Goal: Task Accomplishment & Management: Manage account settings

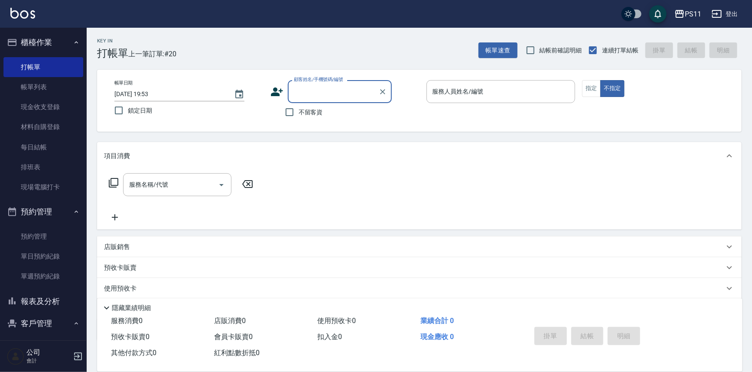
click at [42, 298] on button "報表及分析" at bounding box center [43, 302] width 80 height 23
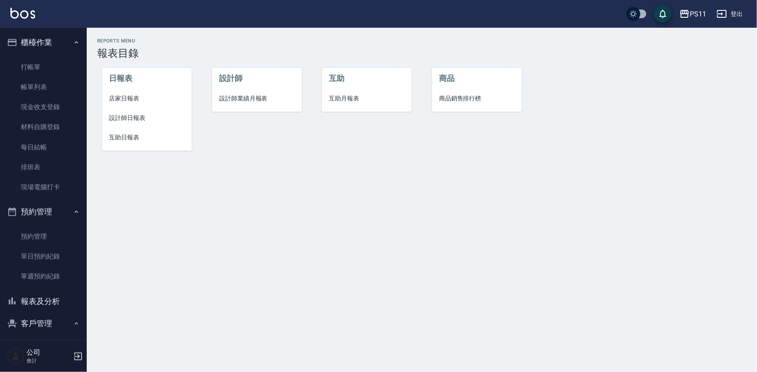
click at [140, 124] on li "設計師日報表" at bounding box center [147, 118] width 90 height 20
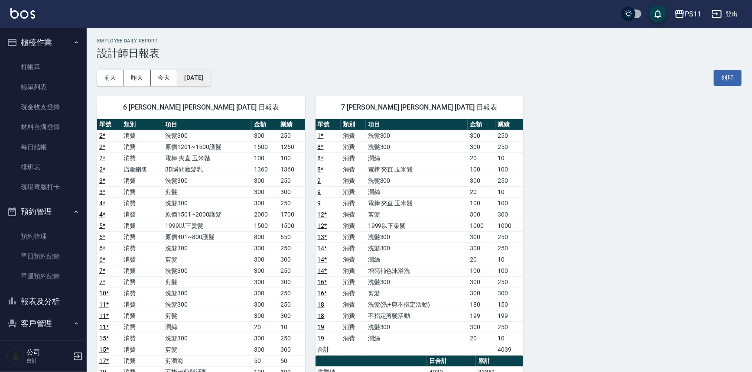
click at [202, 75] on button "[DATE]" at bounding box center [193, 78] width 33 height 16
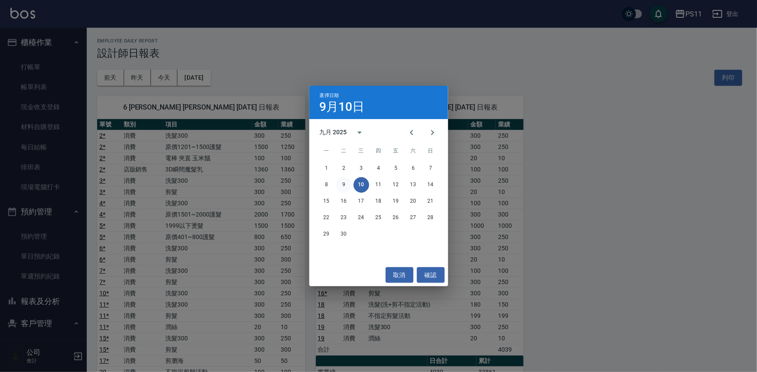
click at [346, 189] on button "9" at bounding box center [344, 185] width 16 height 16
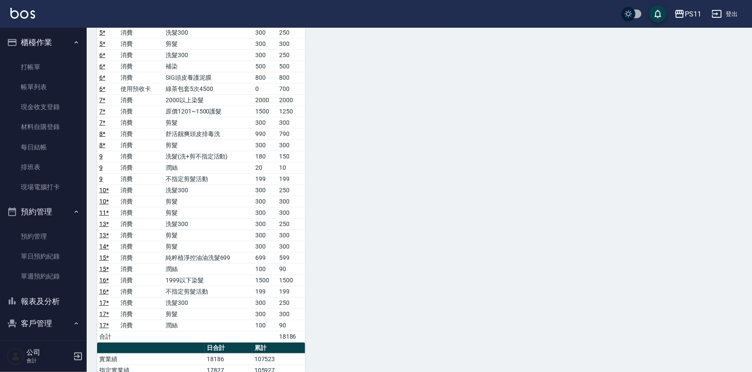
scroll to position [78, 0]
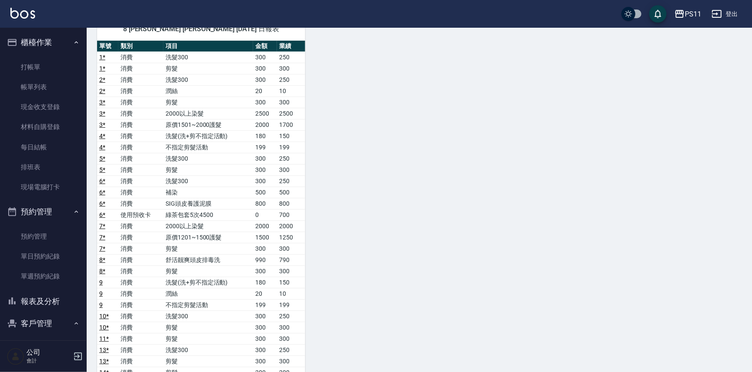
click at [51, 294] on button "報表及分析" at bounding box center [43, 302] width 80 height 23
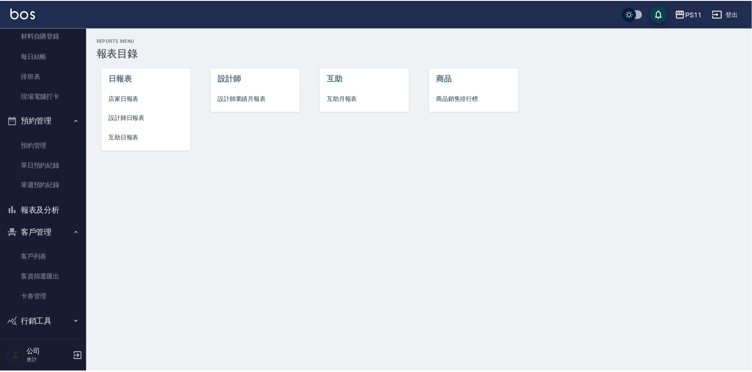
scroll to position [94, 0]
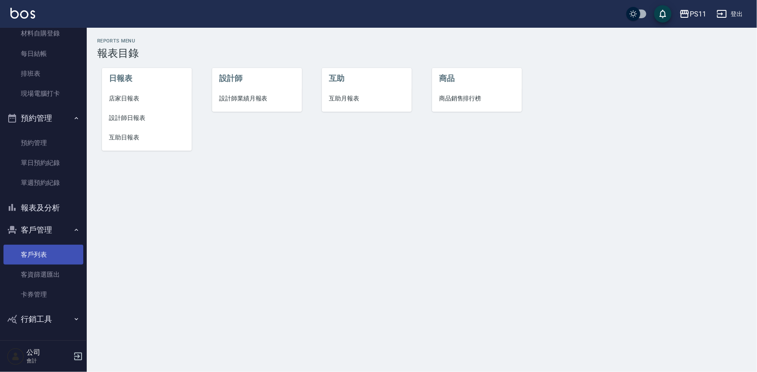
click at [47, 251] on link "客戶列表" at bounding box center [43, 255] width 80 height 20
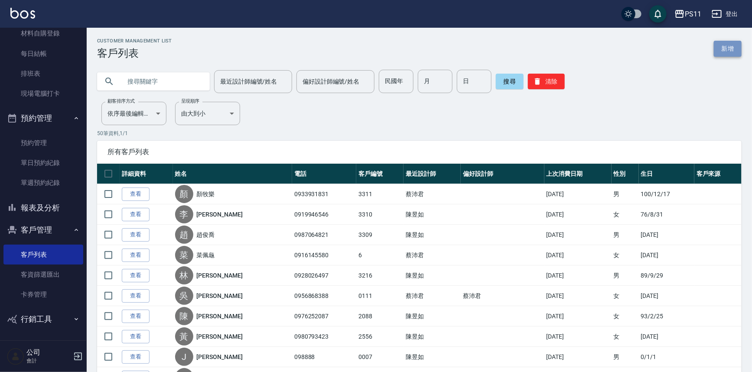
click at [736, 46] on link "新增" at bounding box center [728, 49] width 28 height 16
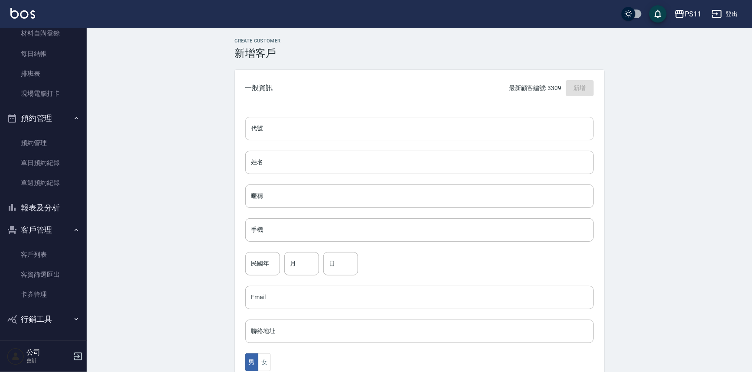
click at [291, 131] on input "代號" at bounding box center [419, 128] width 349 height 23
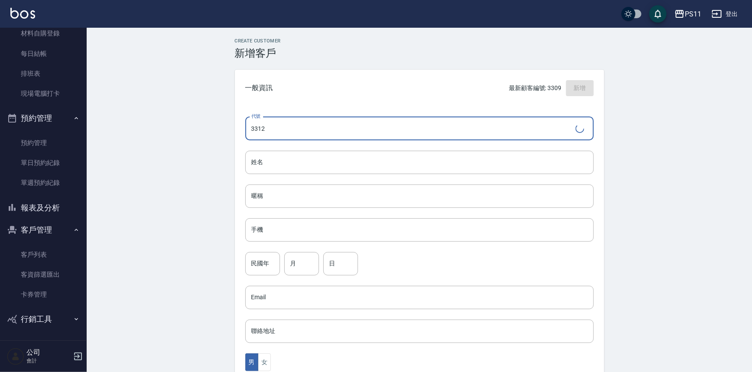
type input "3312"
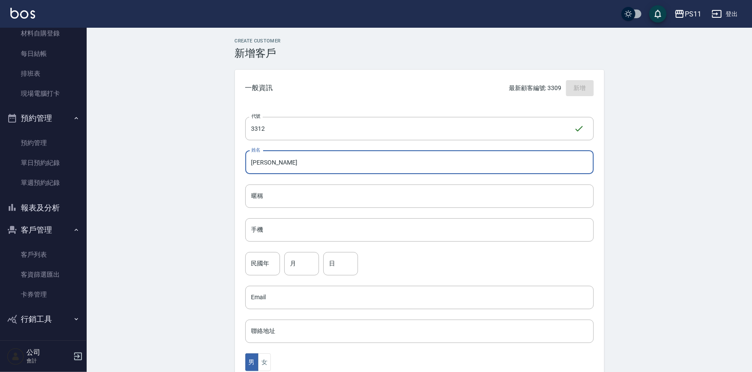
type input "[PERSON_NAME]"
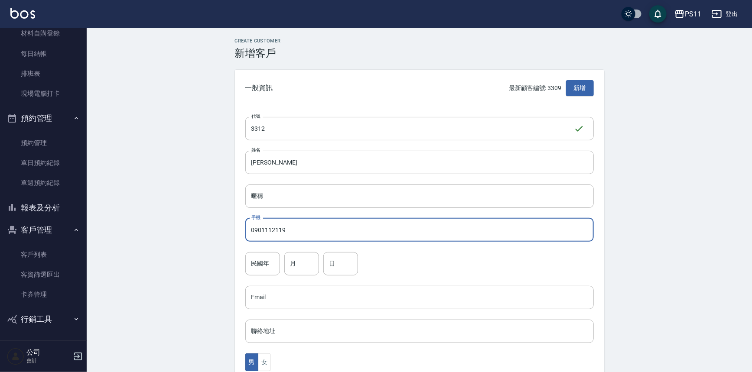
type input "0901112119"
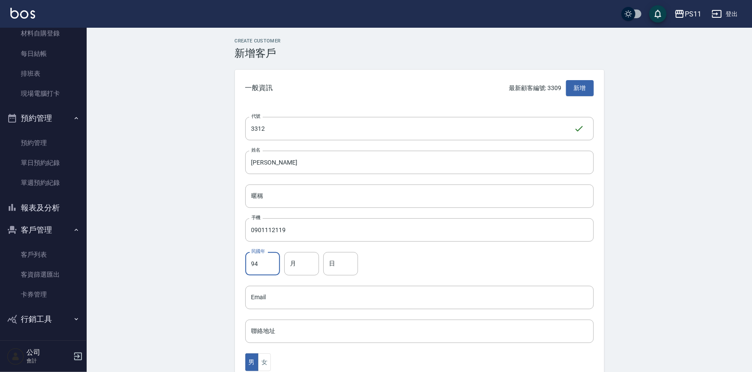
type input "94"
type input "11"
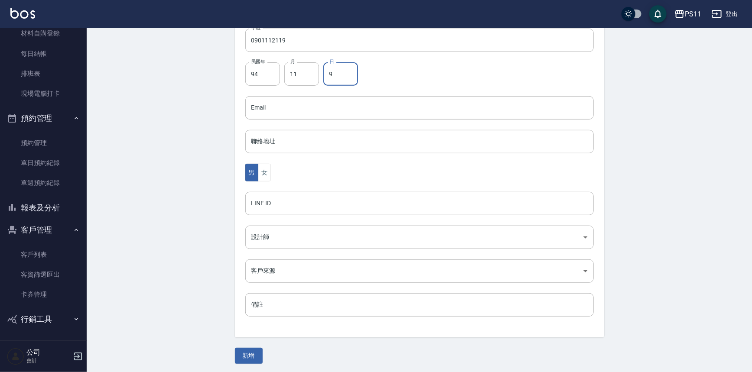
scroll to position [191, 0]
type input "9"
click at [263, 163] on button "女" at bounding box center [264, 172] width 13 height 18
click at [246, 354] on button "新增" at bounding box center [249, 355] width 28 height 16
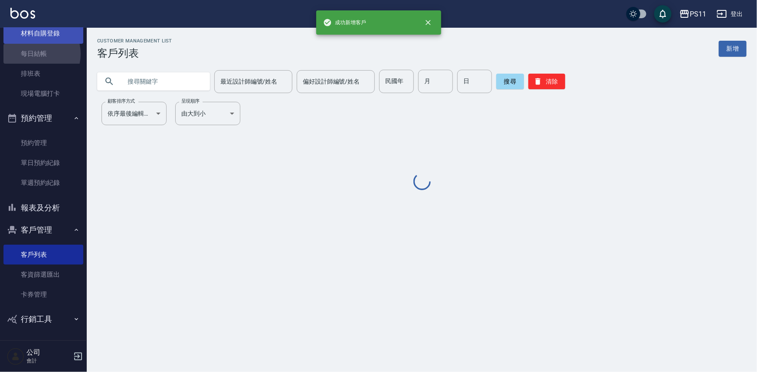
drag, startPoint x: 33, startPoint y: 59, endPoint x: 32, endPoint y: 78, distance: 18.7
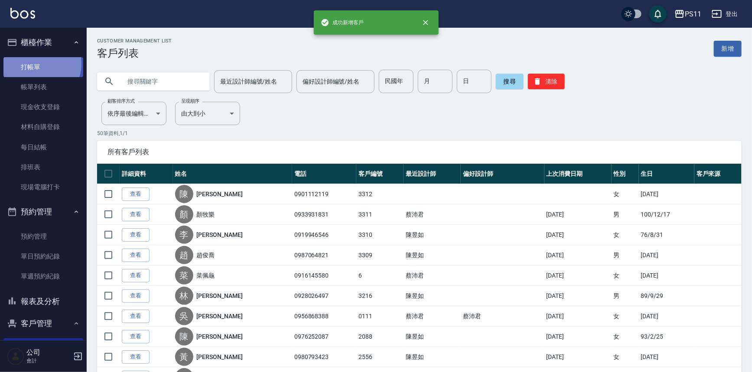
click at [39, 64] on link "打帳單" at bounding box center [43, 67] width 80 height 20
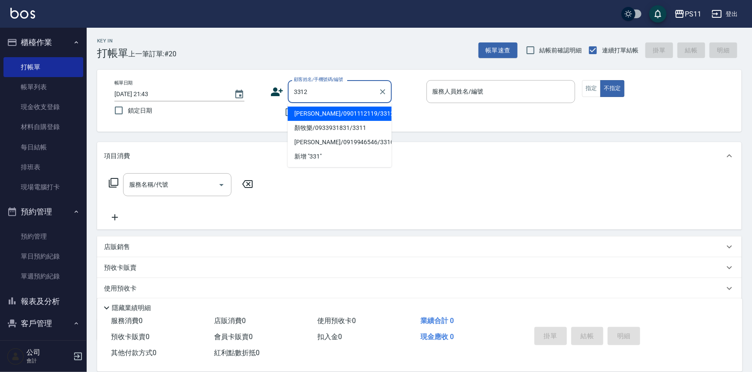
type input "[PERSON_NAME]/0901112119/3312"
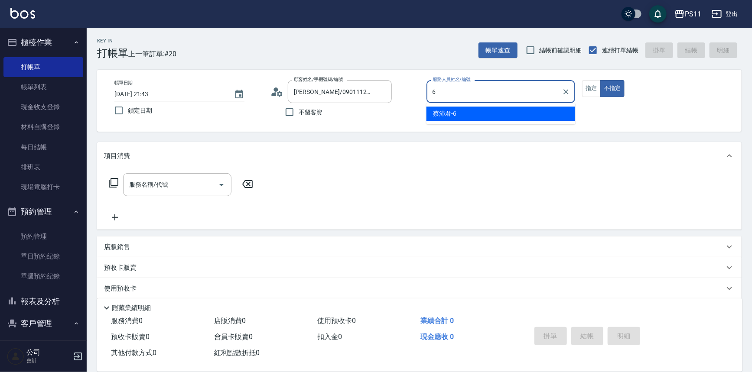
type input "[PERSON_NAME]6"
type button "false"
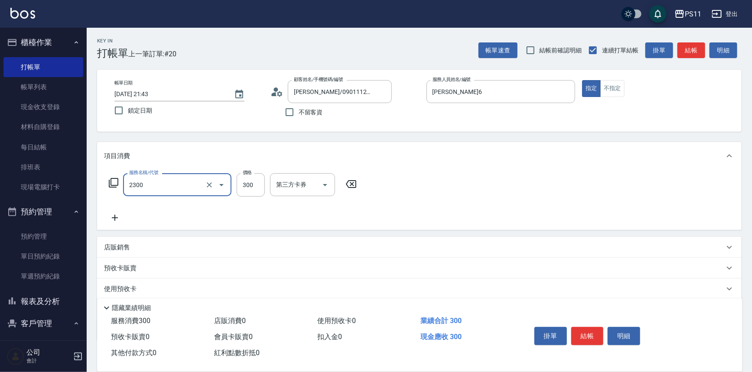
type input "剪髮(2300)"
type input "200"
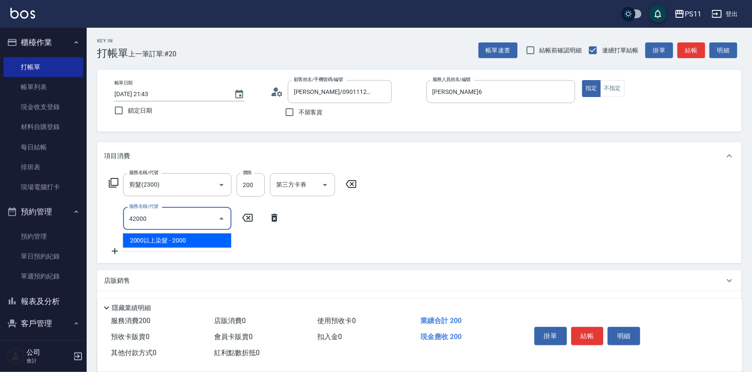
type input "2000以上染髮(42000)"
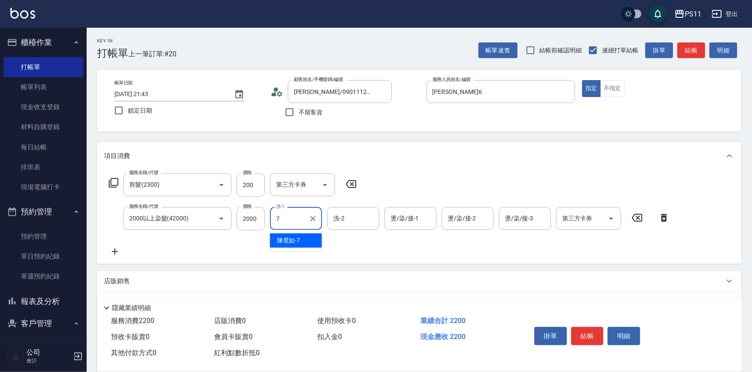
type input "陳昱如-7"
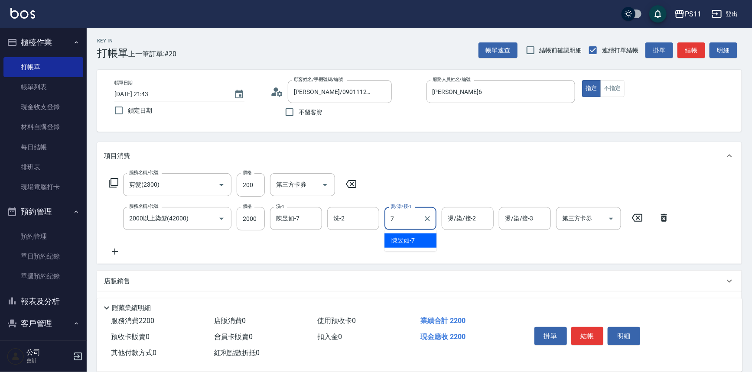
type input "陳昱如-7"
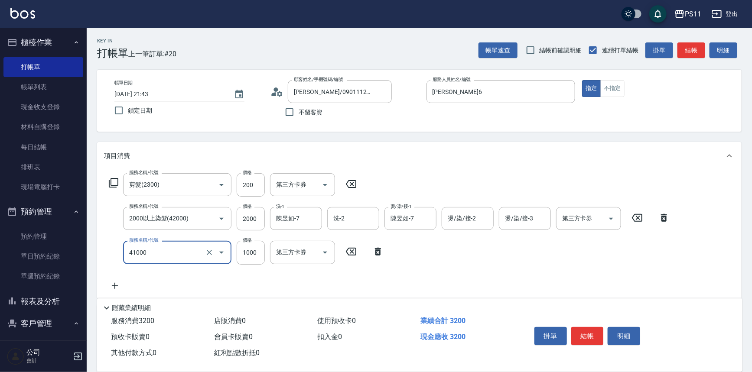
type input "漂髮(41000)"
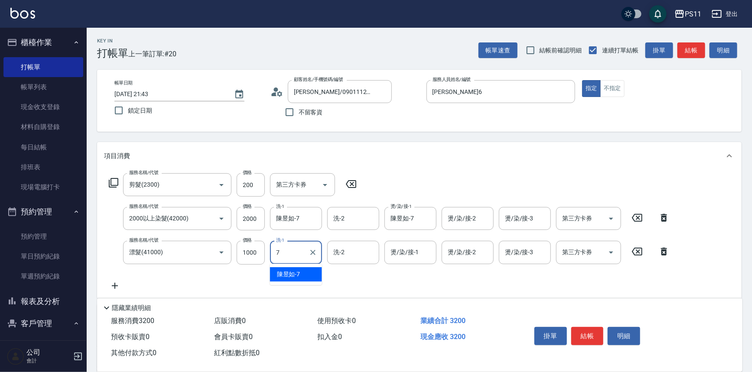
type input "陳昱如-7"
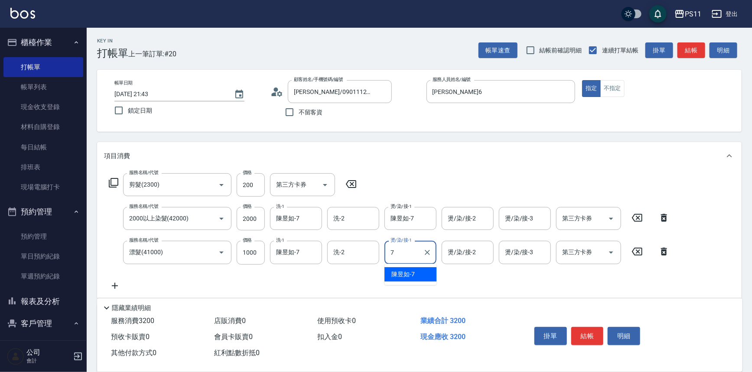
type input "陳昱如-7"
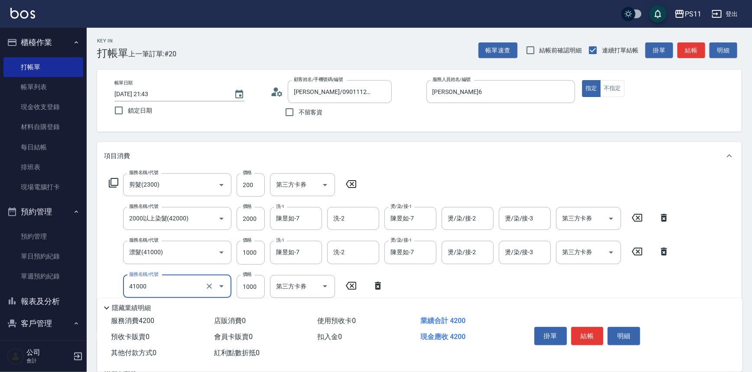
type input "漂髮(41000)"
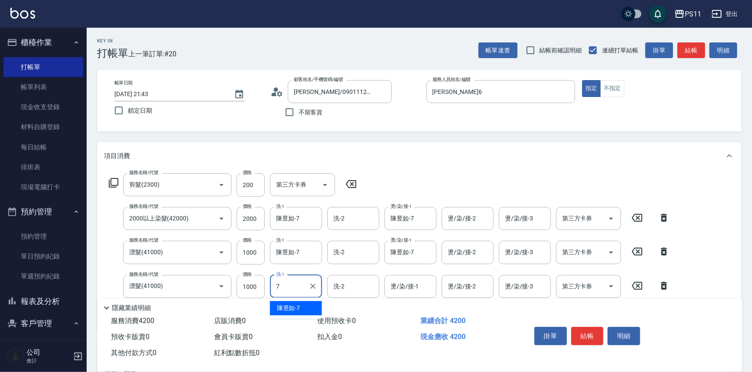
type input "陳昱如-7"
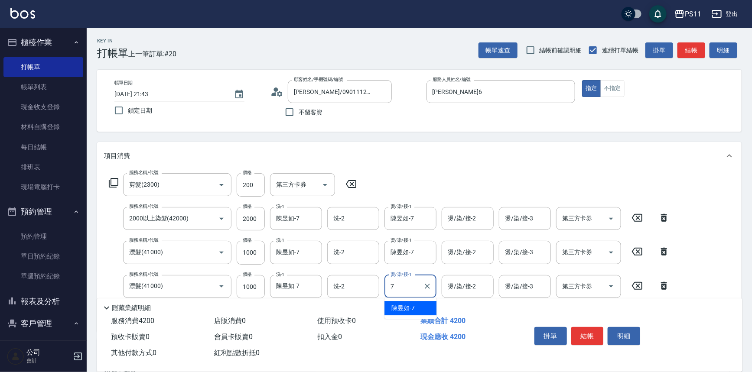
type input "陳昱如-7"
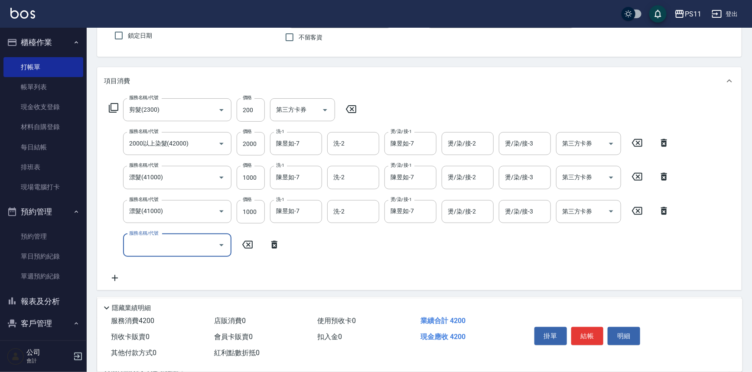
scroll to position [78, 0]
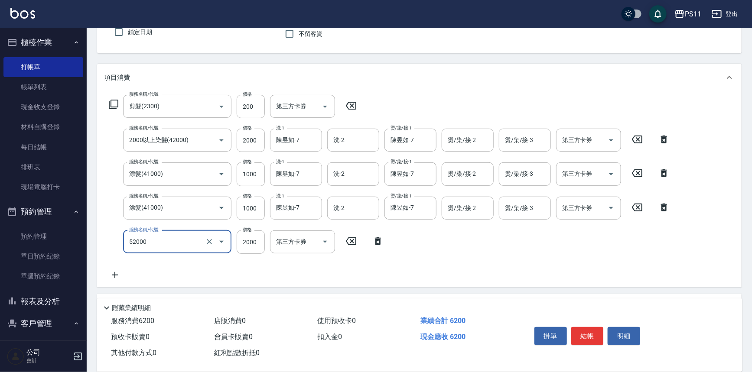
type input "原價1501~2000護髮(52000)"
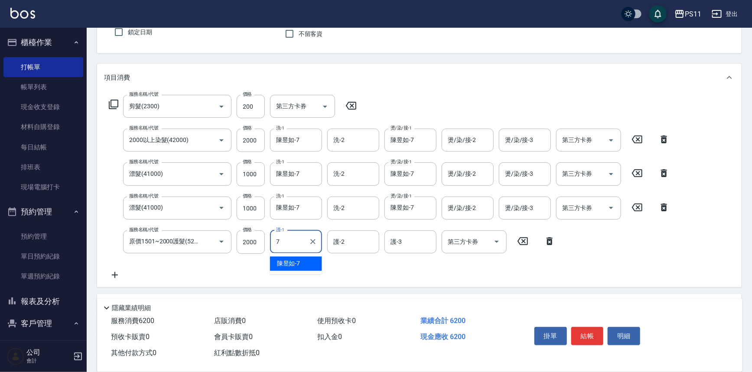
type input "陳昱如-7"
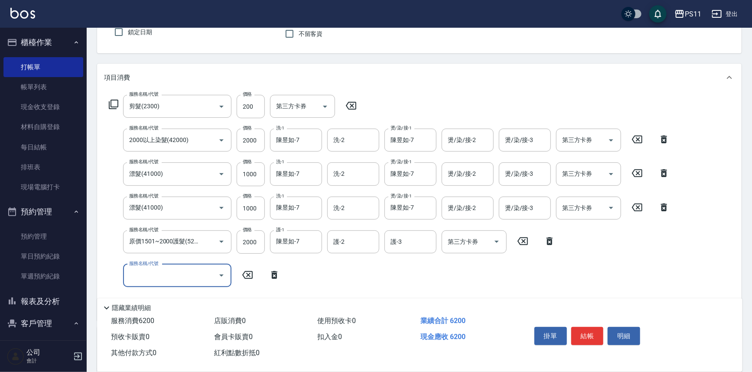
scroll to position [0, 0]
type input "[DATE] 21:44"
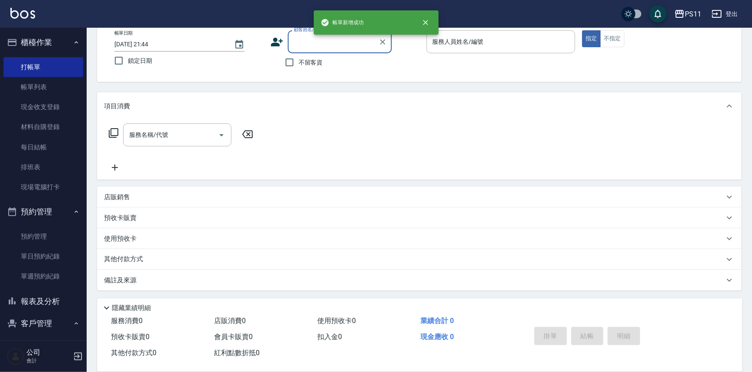
scroll to position [49, 0]
click at [45, 298] on button "報表及分析" at bounding box center [43, 302] width 80 height 23
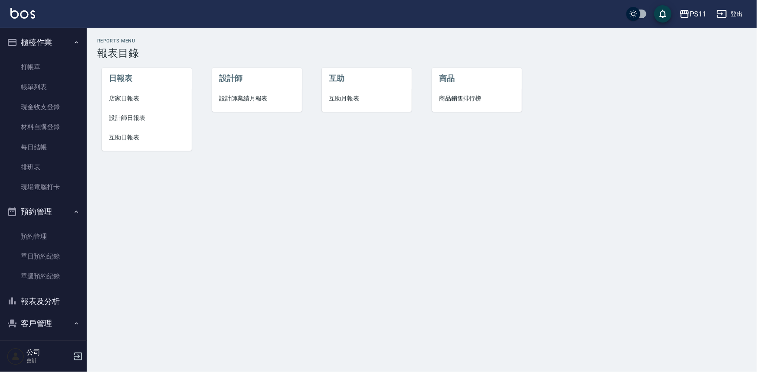
click at [145, 101] on span "店家日報表" at bounding box center [147, 98] width 76 height 9
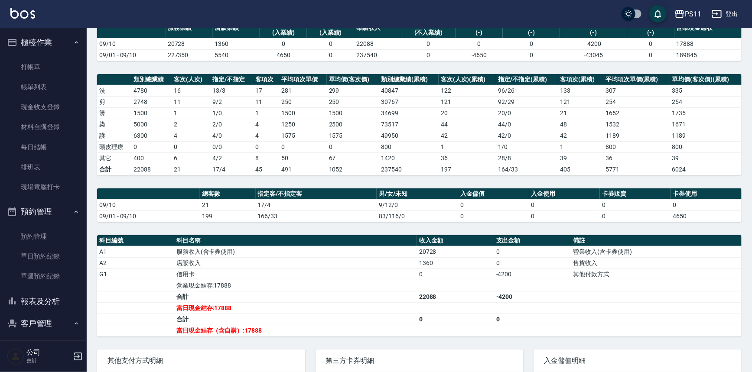
scroll to position [78, 0]
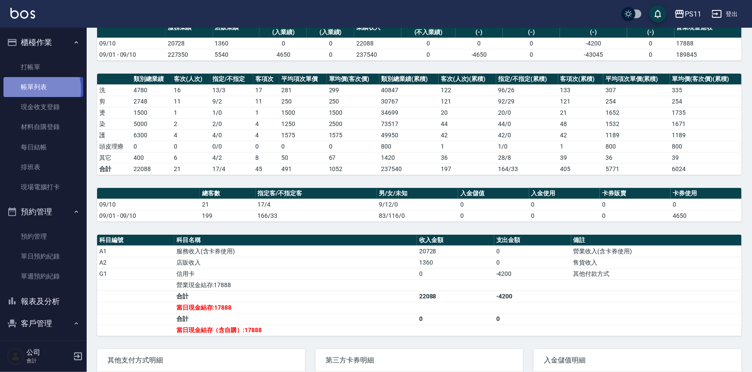
click at [30, 89] on link "帳單列表" at bounding box center [43, 87] width 80 height 20
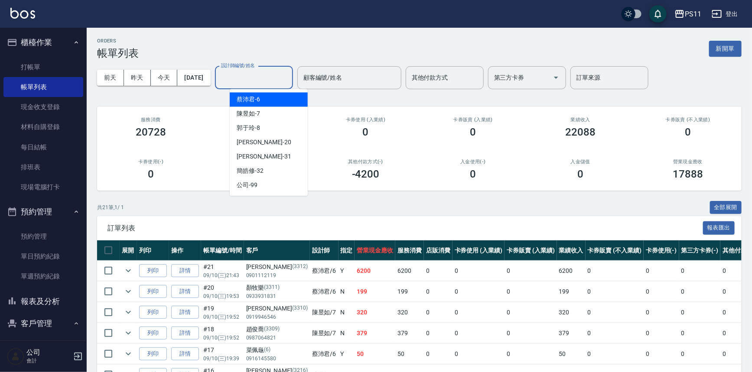
click at [267, 85] on input "設計師編號/姓名" at bounding box center [254, 77] width 70 height 15
click at [264, 96] on div "[PERSON_NAME]6" at bounding box center [269, 99] width 78 height 14
type input "[PERSON_NAME]6"
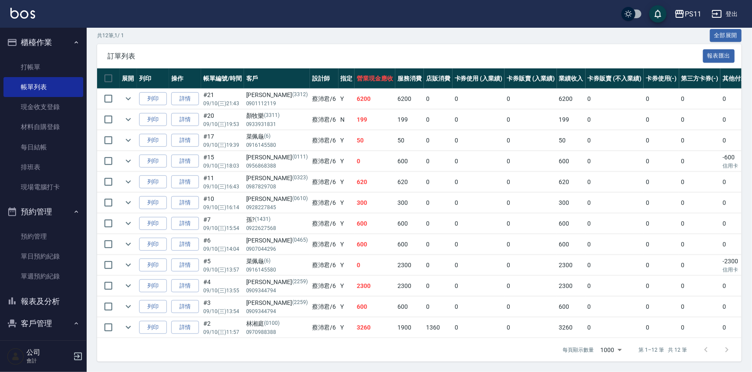
scroll to position [176, 0]
click at [174, 321] on link "詳情" at bounding box center [185, 327] width 28 height 13
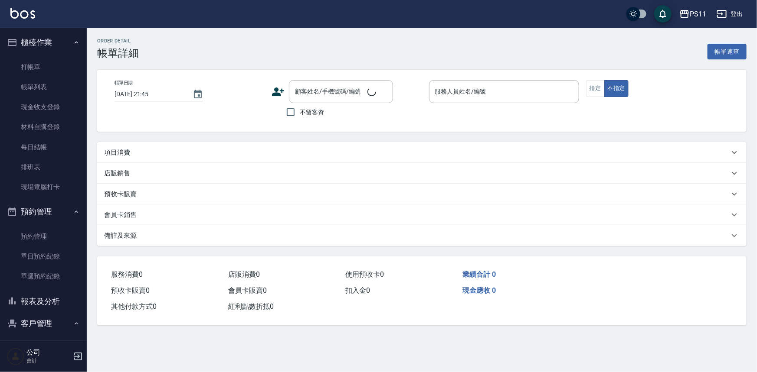
type input "[DATE] 11:57"
type input "[PERSON_NAME]6"
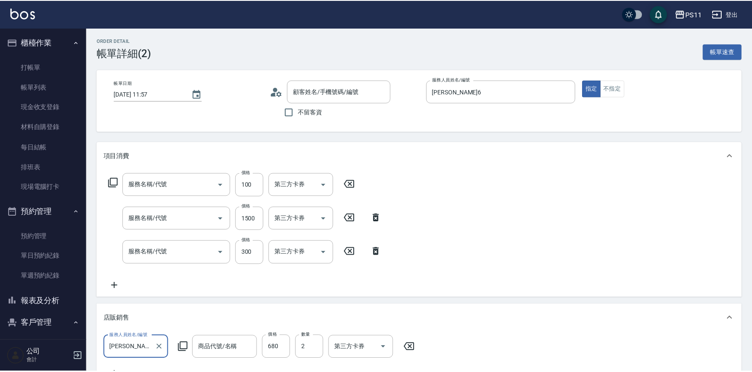
scroll to position [35, 0]
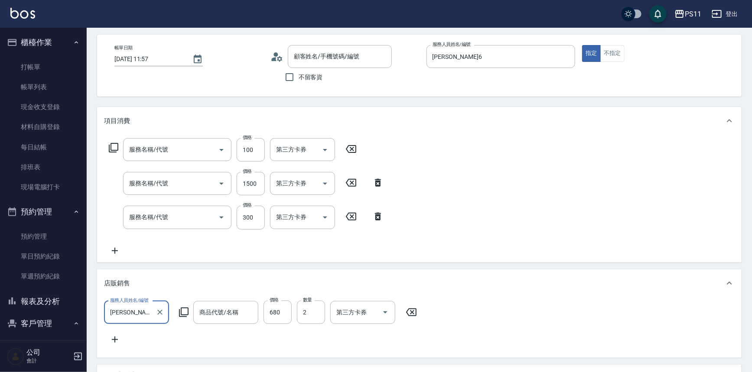
type input "電棒 夾直 玉米鬚(8100)"
type input "原價1201~1500護髮(51500)"
type input "洗髮300(1300)"
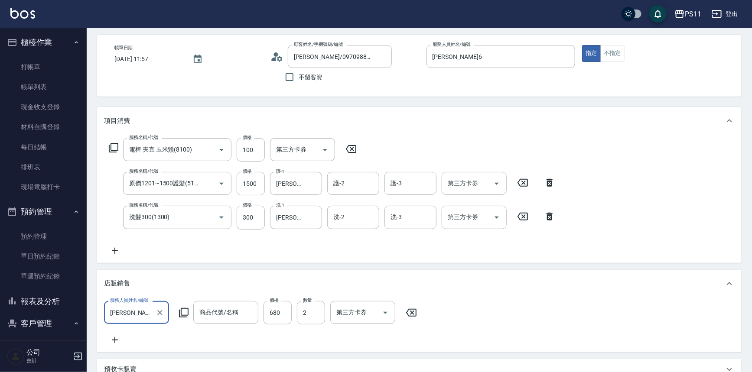
type input "[PERSON_NAME]/0970988388/0100"
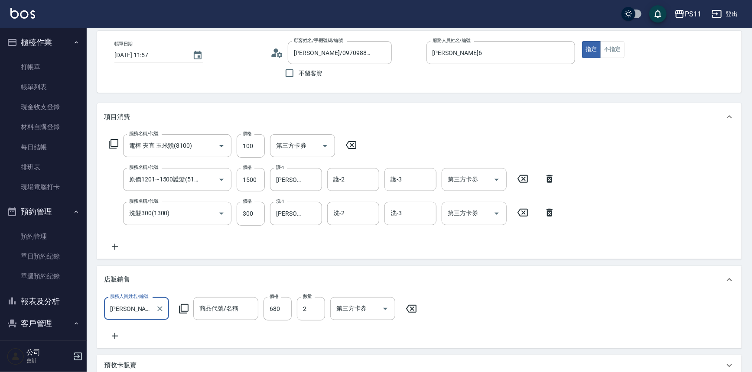
type input "3D瞬間魔髮乳"
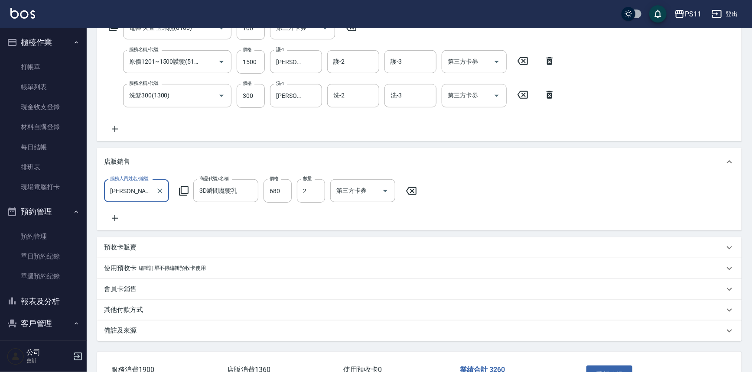
scroll to position [224, 0]
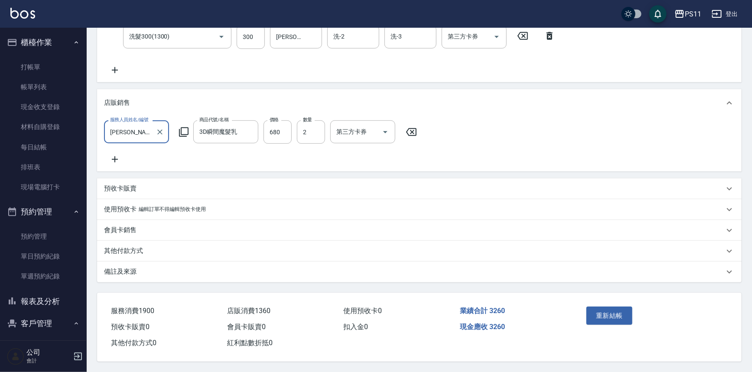
click at [114, 242] on div "其他付款方式" at bounding box center [419, 251] width 645 height 21
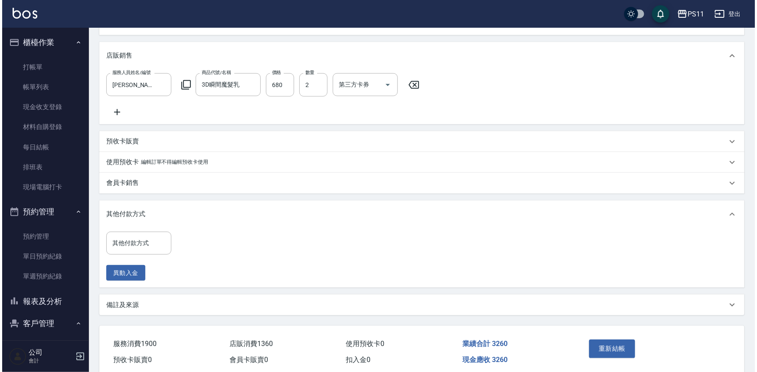
scroll to position [303, 0]
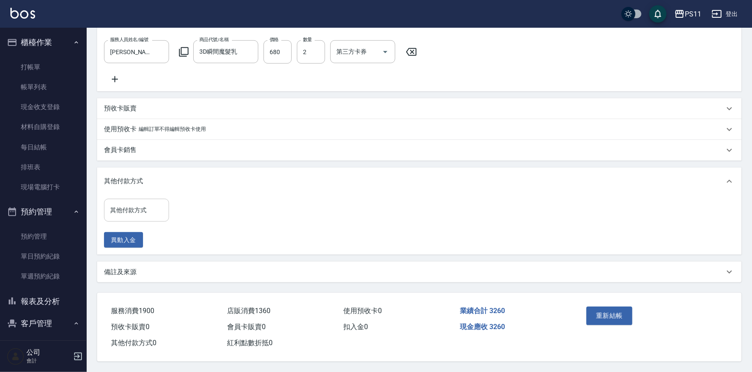
click at [147, 215] on input "其他付款方式" at bounding box center [136, 210] width 57 height 15
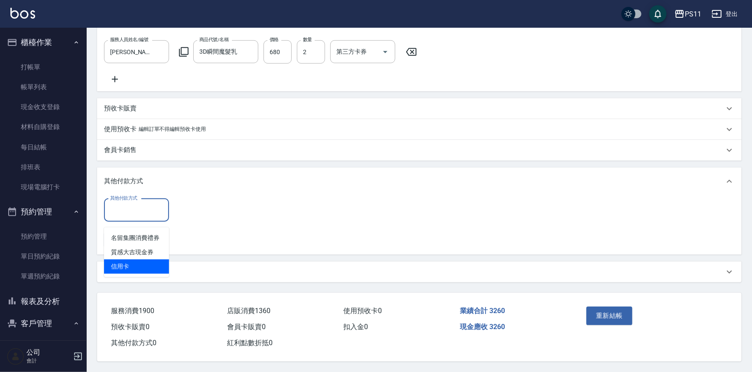
click at [149, 260] on span "信用卡" at bounding box center [136, 267] width 65 height 14
type input "信用卡"
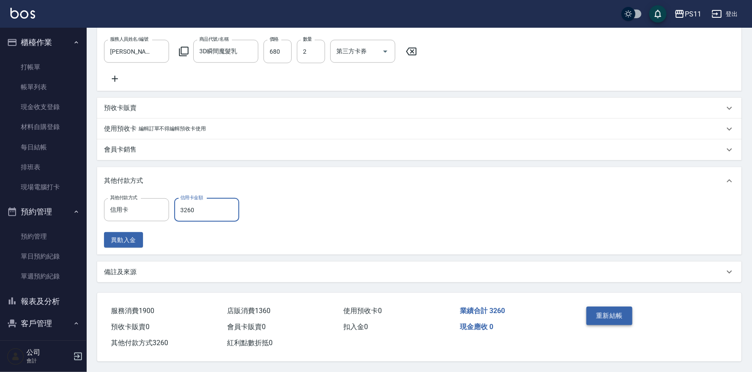
type input "3260"
click at [619, 313] on button "重新結帳" at bounding box center [610, 316] width 46 height 18
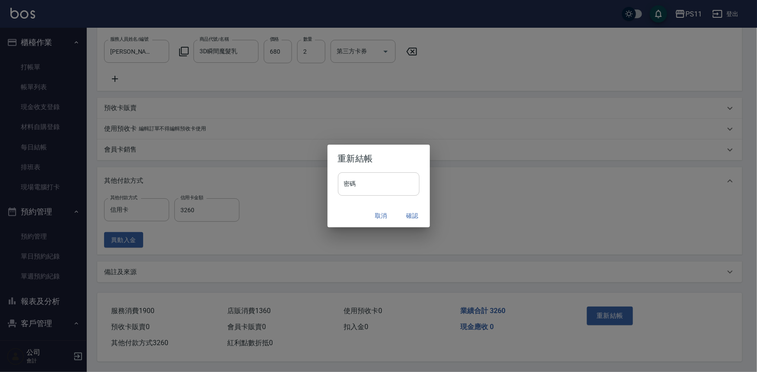
click at [377, 176] on input "密碼" at bounding box center [379, 184] width 82 height 23
type input "****"
click at [408, 216] on button "確認" at bounding box center [412, 216] width 28 height 16
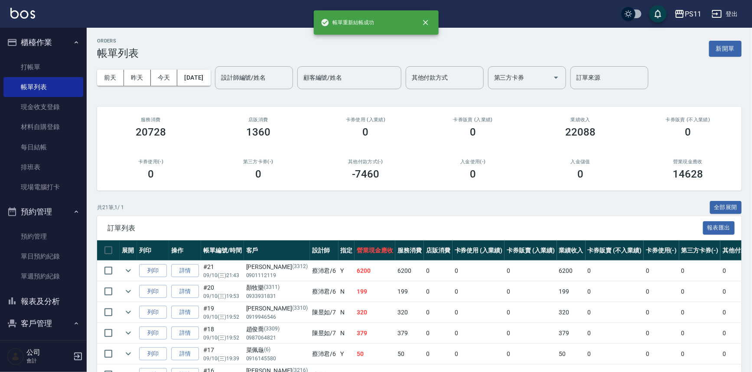
drag, startPoint x: 47, startPoint y: 301, endPoint x: 63, endPoint y: 290, distance: 19.6
click at [48, 301] on button "報表及分析" at bounding box center [43, 302] width 80 height 23
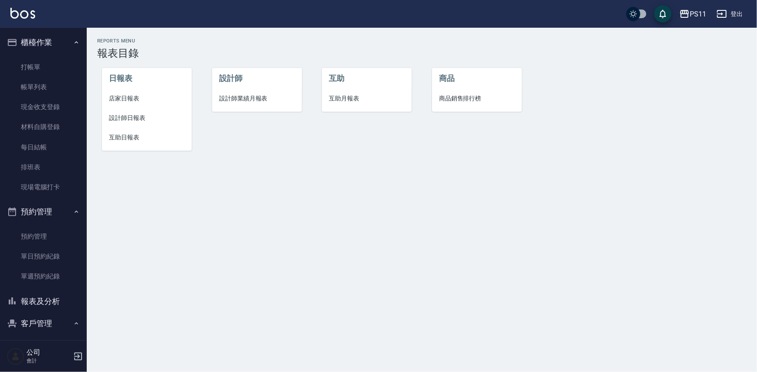
click at [125, 96] on span "店家日報表" at bounding box center [147, 98] width 76 height 9
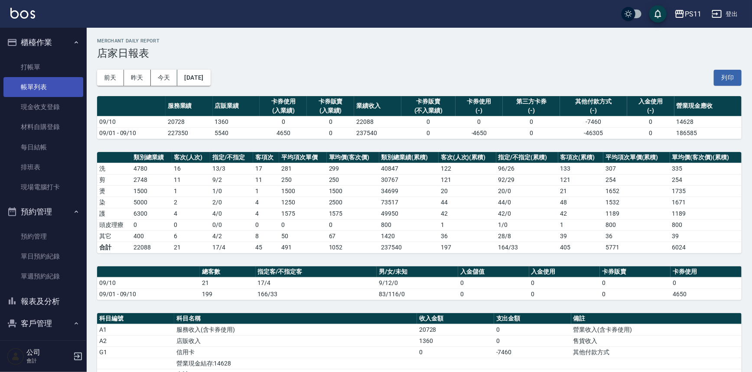
click at [46, 90] on link "帳單列表" at bounding box center [43, 87] width 80 height 20
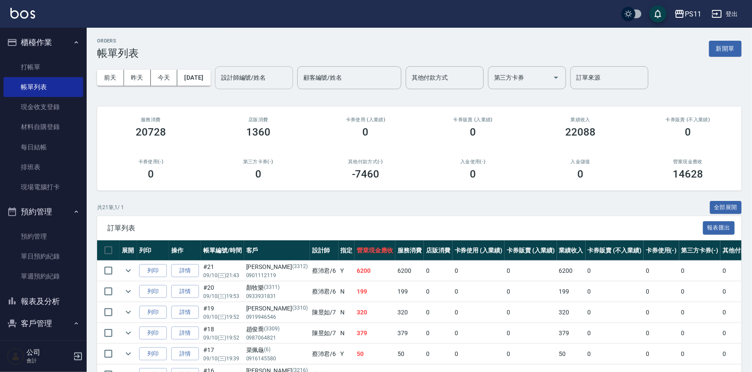
click at [238, 78] on input "設計師編號/姓名" at bounding box center [254, 77] width 70 height 15
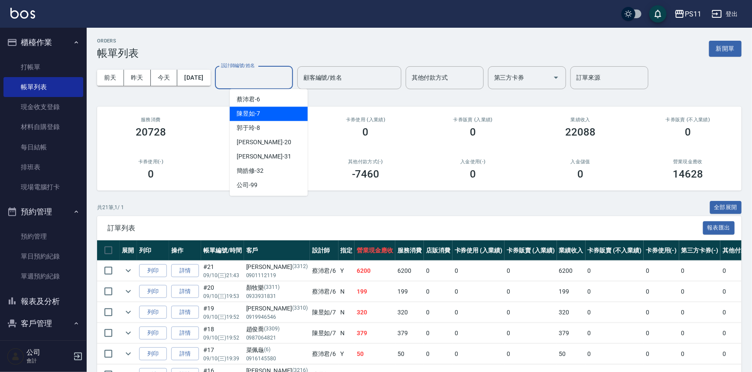
click at [272, 113] on div "陳昱如 -7" at bounding box center [269, 114] width 78 height 14
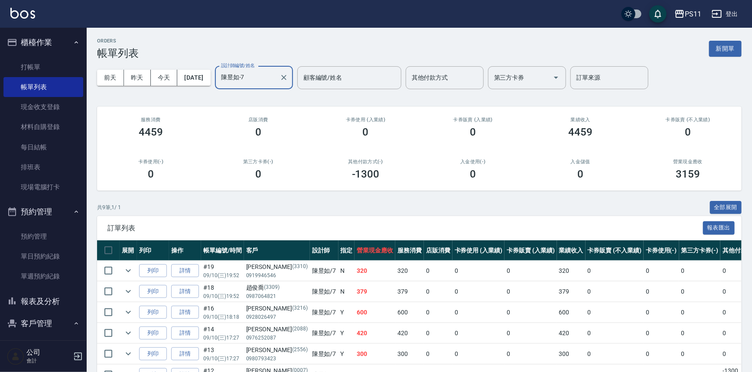
click at [252, 69] on div "設計師編號/姓名 [PERSON_NAME]7 設計師編號/姓名" at bounding box center [254, 77] width 78 height 23
click at [254, 75] on input "陳昱如-7" at bounding box center [247, 77] width 57 height 15
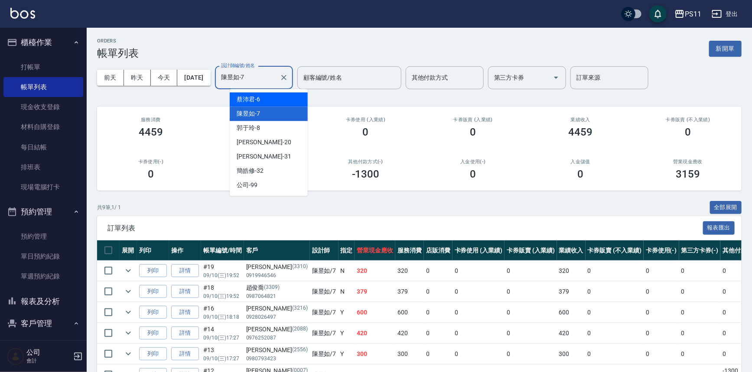
click at [274, 104] on div "[PERSON_NAME]6" at bounding box center [269, 99] width 78 height 14
type input "[PERSON_NAME]6"
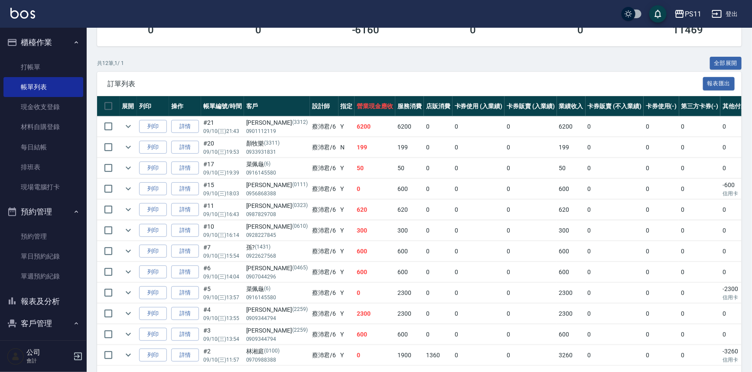
scroll to position [157, 0]
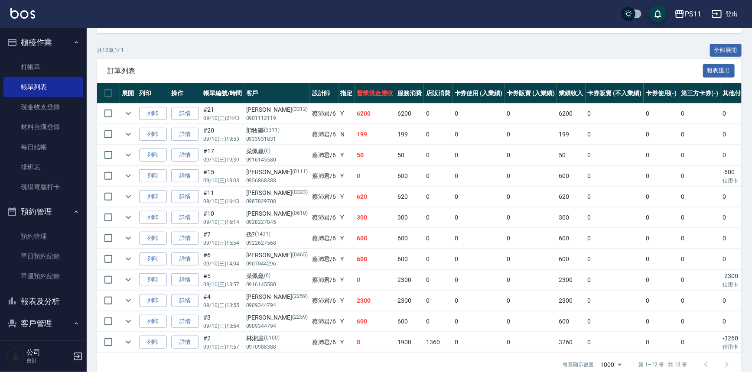
click at [57, 304] on button "報表及分析" at bounding box center [43, 302] width 80 height 23
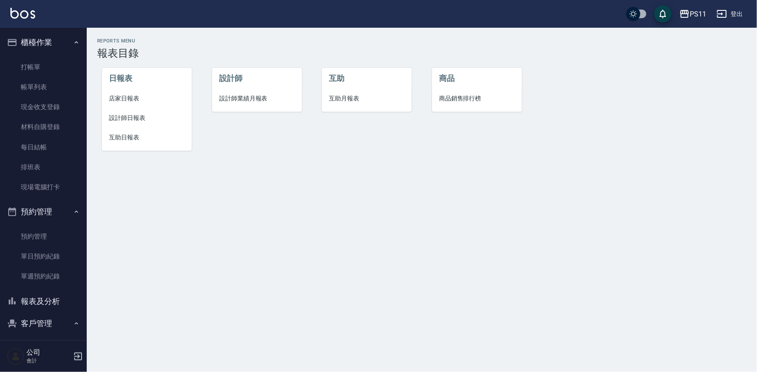
click at [125, 100] on span "店家日報表" at bounding box center [147, 98] width 76 height 9
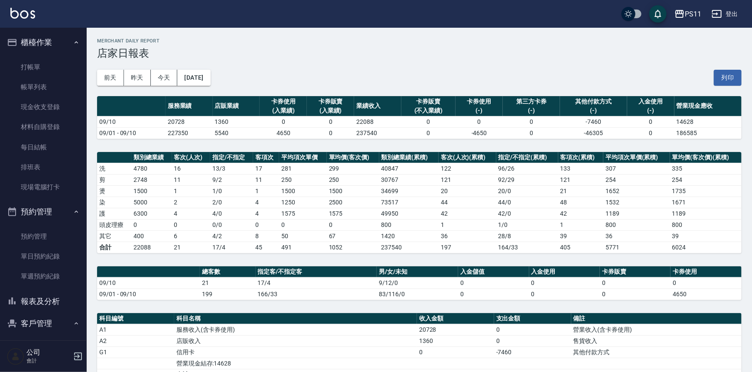
scroll to position [39, 0]
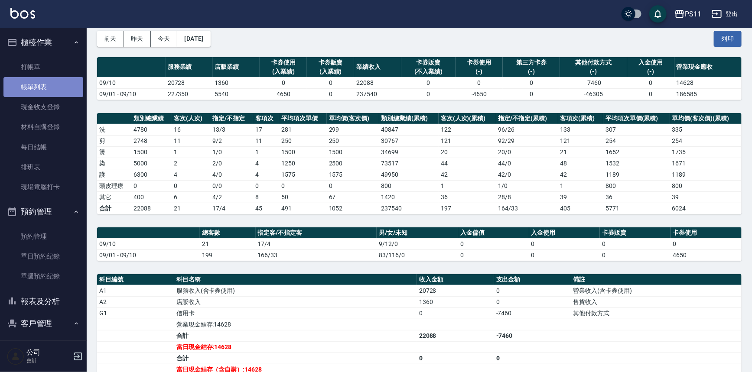
click at [56, 91] on link "帳單列表" at bounding box center [43, 87] width 80 height 20
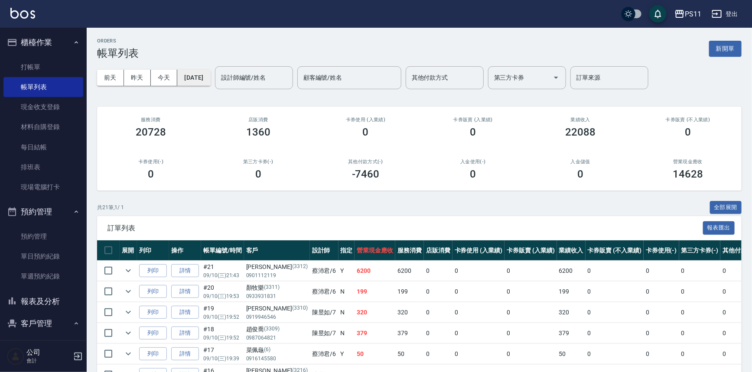
click at [204, 77] on button "[DATE]" at bounding box center [193, 78] width 33 height 16
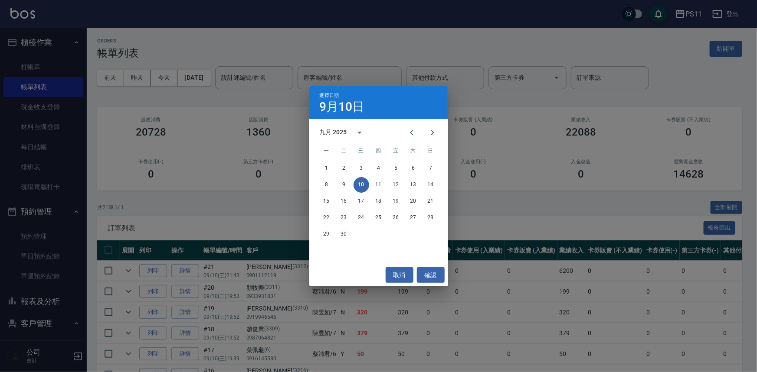
click at [253, 75] on div "選擇日期 [DATE] 九月 2025 一 二 三 四 五 六 日 1 2 3 4 5 6 7 8 9 10 11 12 13 14 15 16 17 18 …" at bounding box center [378, 186] width 757 height 372
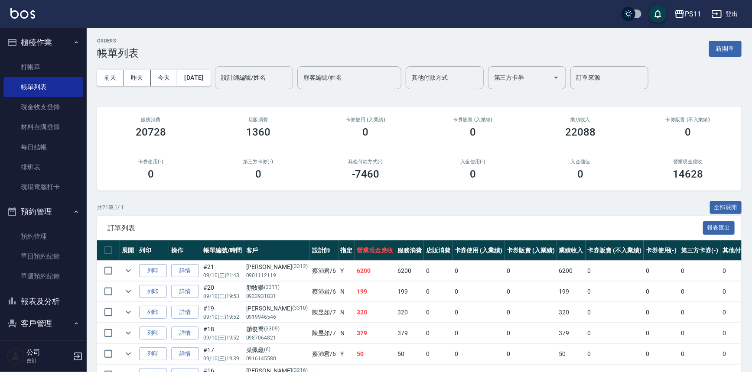
click at [258, 78] on input "設計師編號/姓名" at bounding box center [254, 77] width 70 height 15
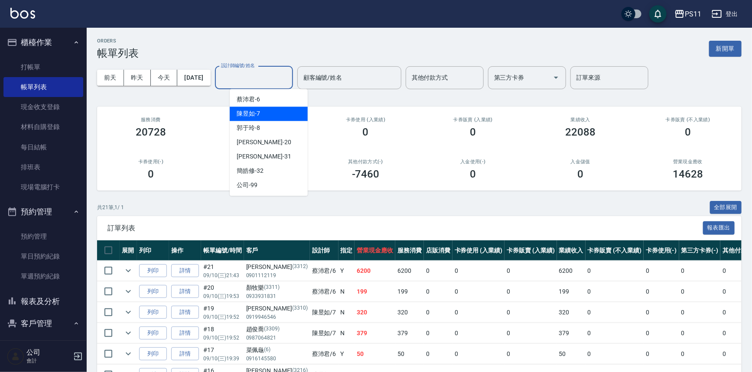
click at [268, 113] on div "陳昱如 -7" at bounding box center [269, 114] width 78 height 14
click at [256, 77] on input "陳昱如-7" at bounding box center [247, 77] width 57 height 15
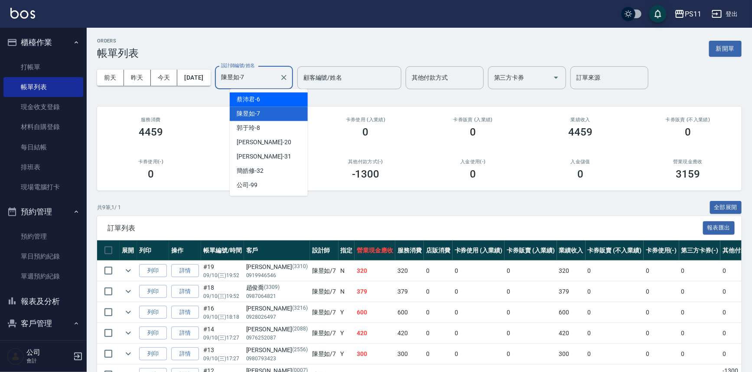
click at [269, 103] on div "[PERSON_NAME]6" at bounding box center [269, 99] width 78 height 14
type input "[PERSON_NAME]6"
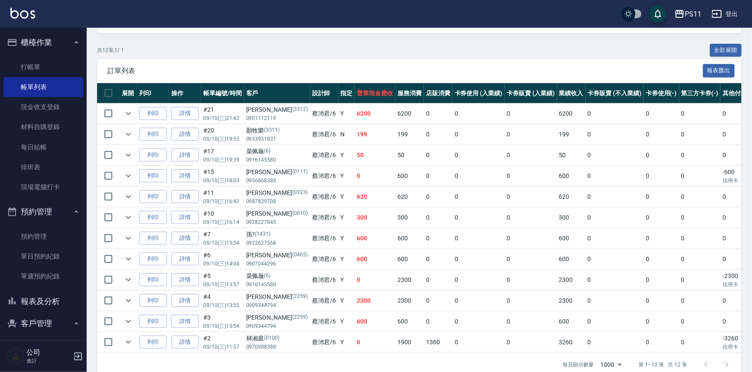
scroll to position [176, 0]
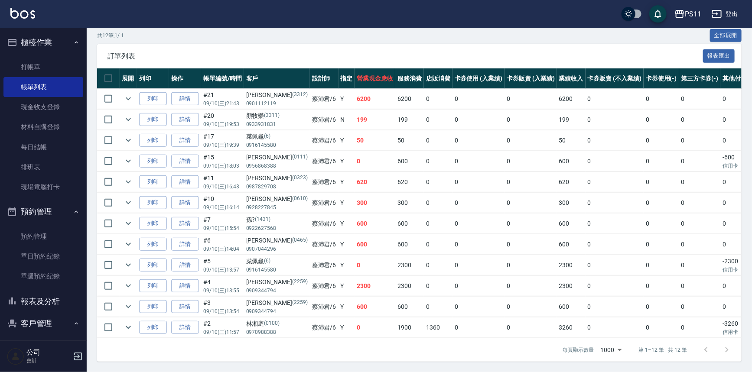
drag, startPoint x: 63, startPoint y: 299, endPoint x: 62, endPoint y: 295, distance: 4.5
click at [63, 299] on button "報表及分析" at bounding box center [43, 302] width 80 height 23
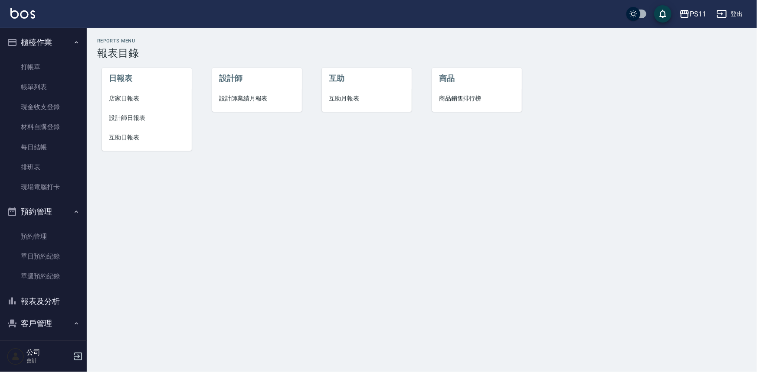
click at [135, 98] on span "店家日報表" at bounding box center [147, 98] width 76 height 9
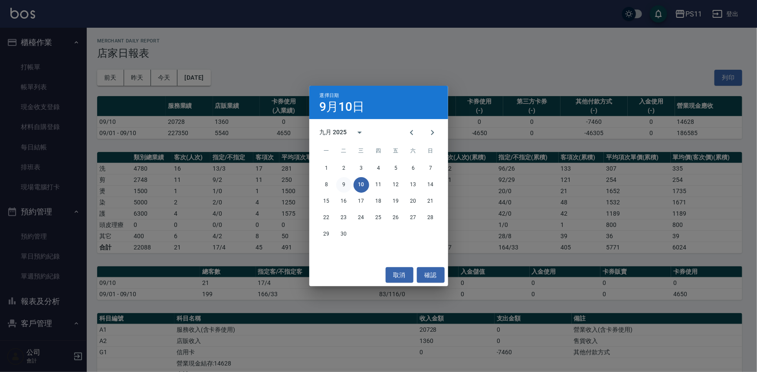
click at [347, 188] on button "9" at bounding box center [344, 185] width 16 height 16
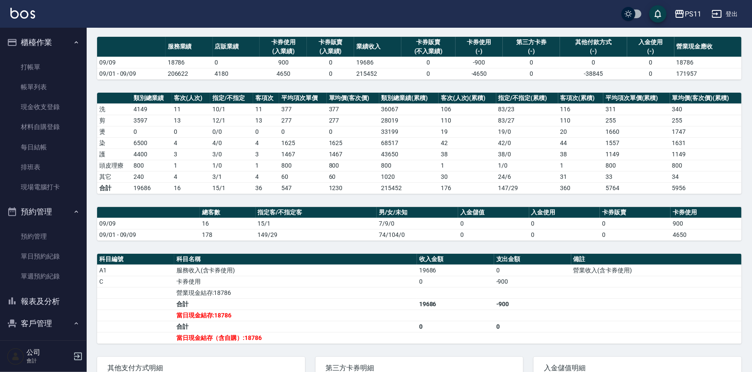
scroll to position [78, 0]
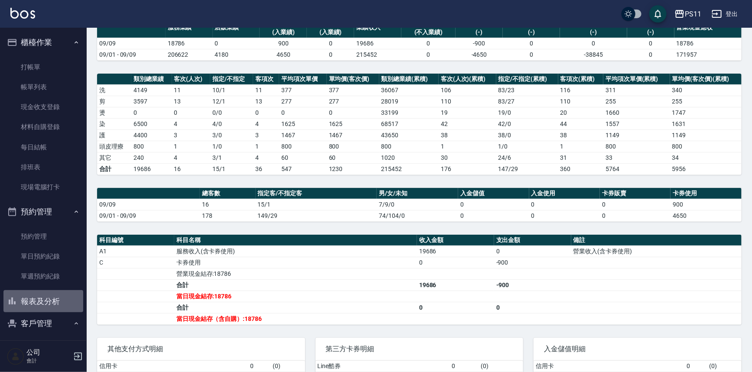
drag, startPoint x: 53, startPoint y: 293, endPoint x: 87, endPoint y: 173, distance: 124.8
click at [53, 293] on button "報表及分析" at bounding box center [43, 302] width 80 height 23
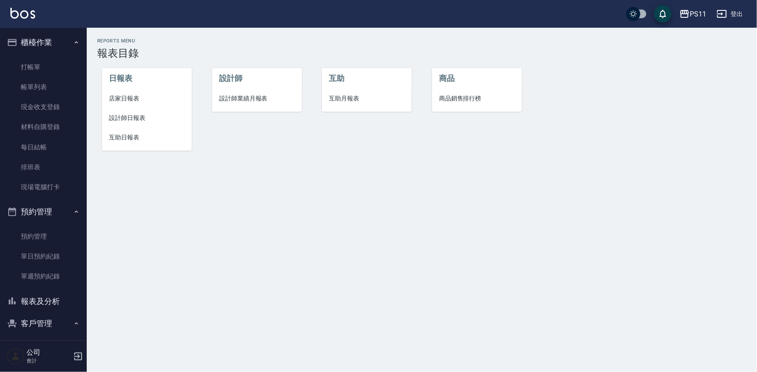
click at [126, 103] on span "店家日報表" at bounding box center [147, 98] width 76 height 9
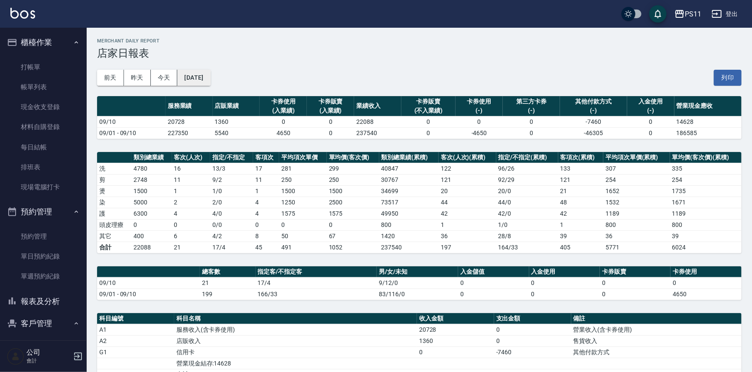
click at [210, 79] on button "[DATE]" at bounding box center [193, 78] width 33 height 16
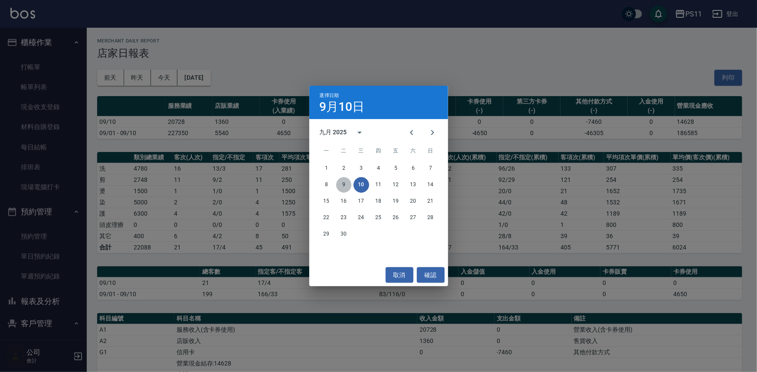
click at [347, 190] on button "9" at bounding box center [344, 185] width 16 height 16
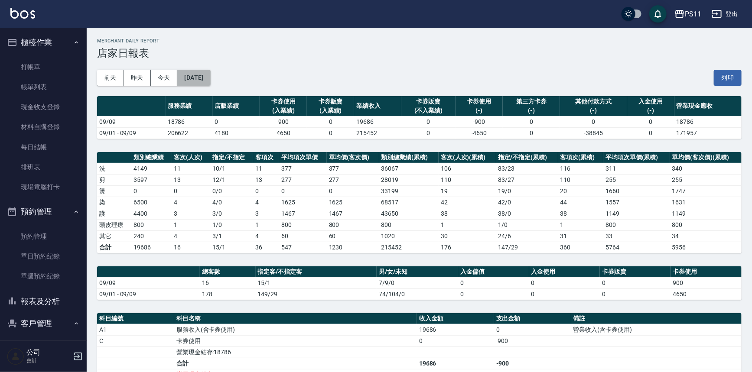
click at [210, 76] on button "[DATE]" at bounding box center [193, 78] width 33 height 16
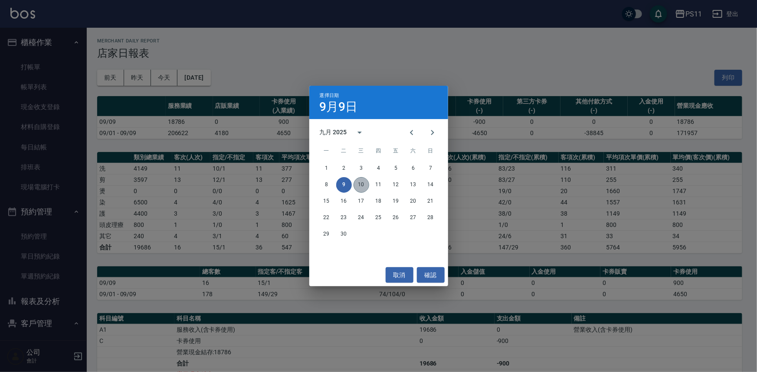
click at [366, 186] on button "10" at bounding box center [361, 185] width 16 height 16
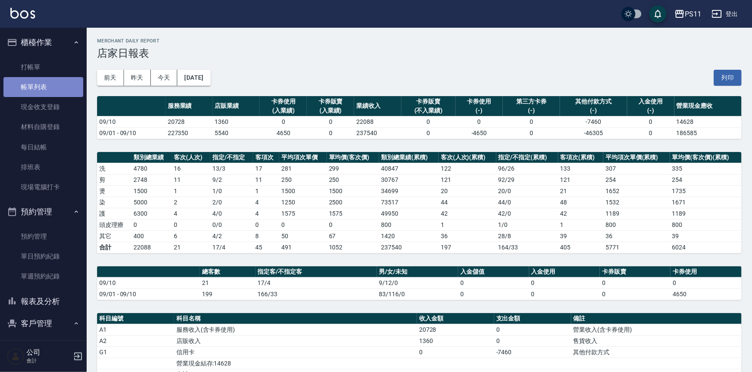
click at [56, 87] on link "帳單列表" at bounding box center [43, 87] width 80 height 20
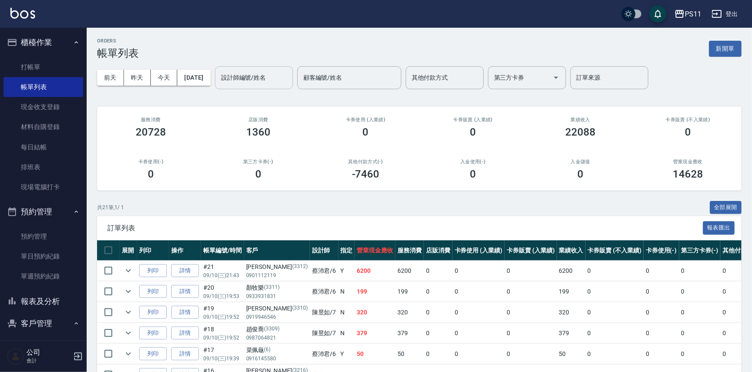
click at [258, 82] on input "設計師編號/姓名" at bounding box center [254, 77] width 70 height 15
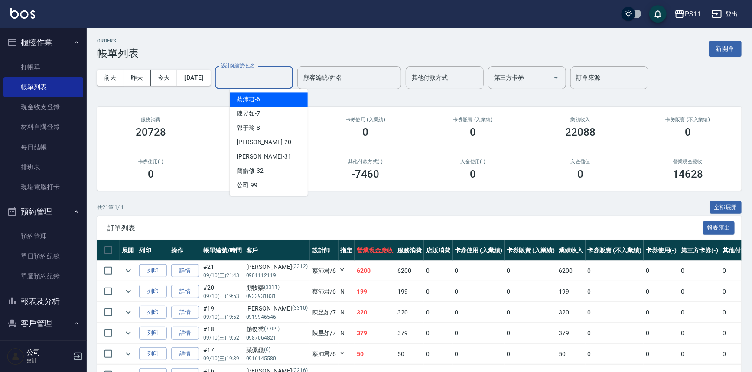
click at [267, 98] on div "[PERSON_NAME]6" at bounding box center [269, 99] width 78 height 14
type input "[PERSON_NAME]6"
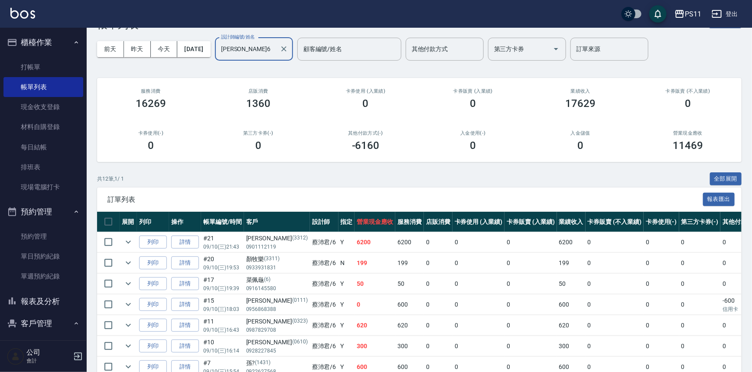
scroll to position [78, 0]
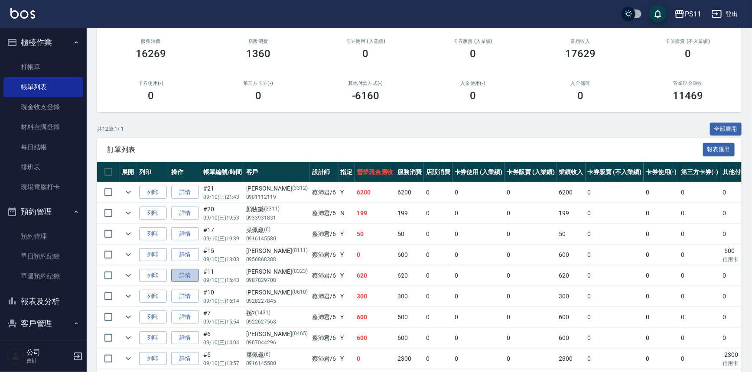
click at [183, 271] on link "詳情" at bounding box center [185, 275] width 28 height 13
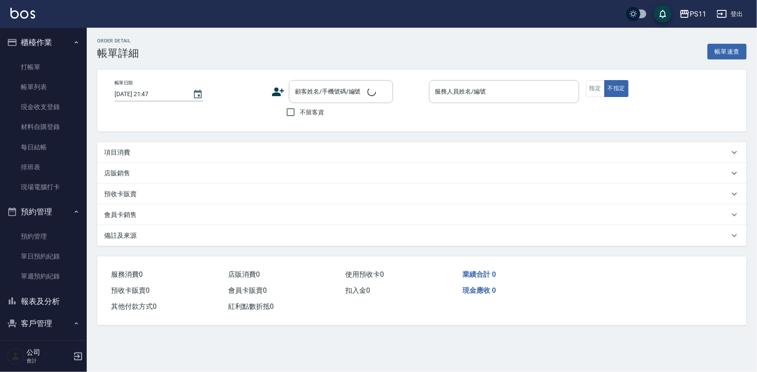
type input "[DATE] 16:43"
type input "[PERSON_NAME]6"
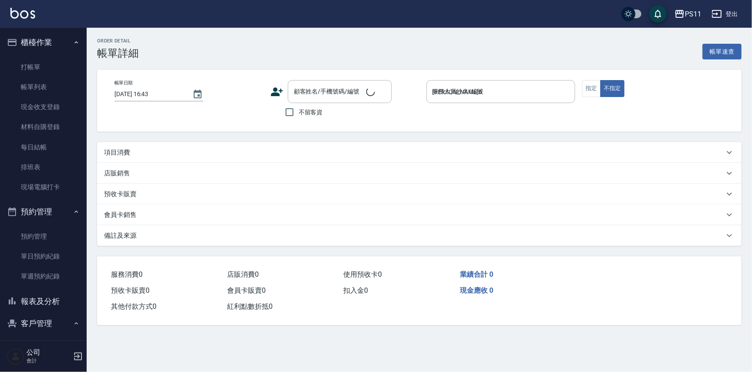
type input "[PERSON_NAME]/0987829708/0323"
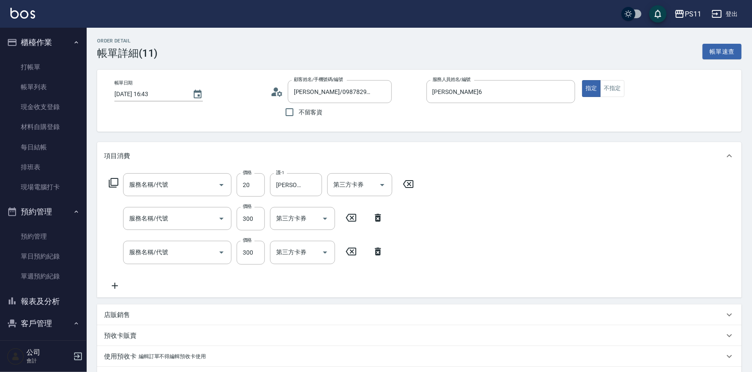
type input "潤絲(820)"
type input "剪髮(2300)"
type input "洗髮300(1300)"
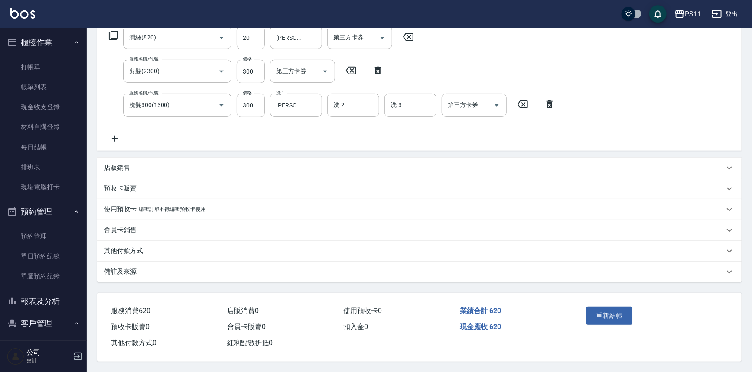
click at [113, 247] on p "其他付款方式" at bounding box center [123, 251] width 39 height 9
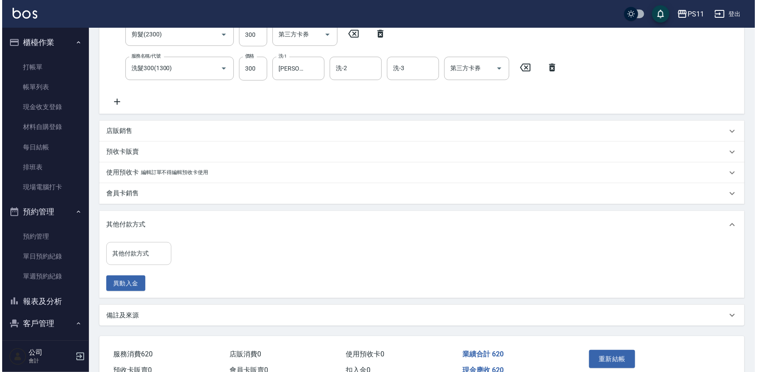
scroll to position [226, 0]
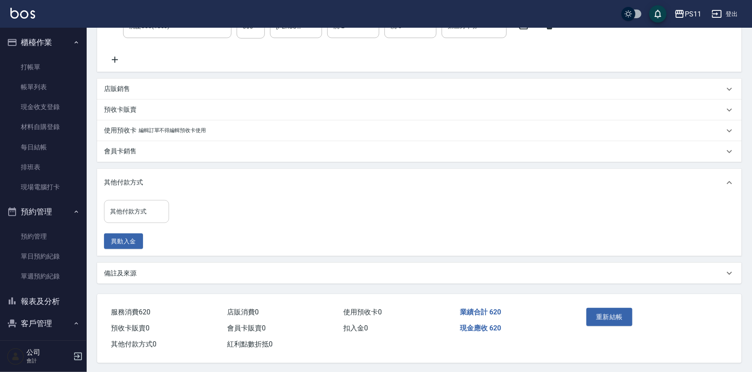
click at [150, 209] on input "其他付款方式" at bounding box center [136, 211] width 57 height 15
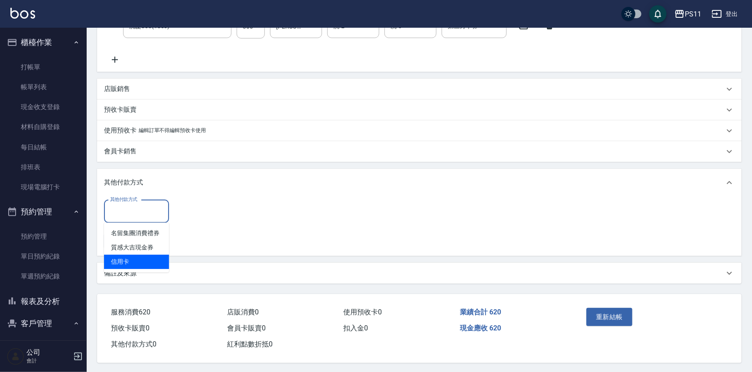
click at [146, 257] on span "信用卡" at bounding box center [136, 262] width 65 height 14
type input "信用卡"
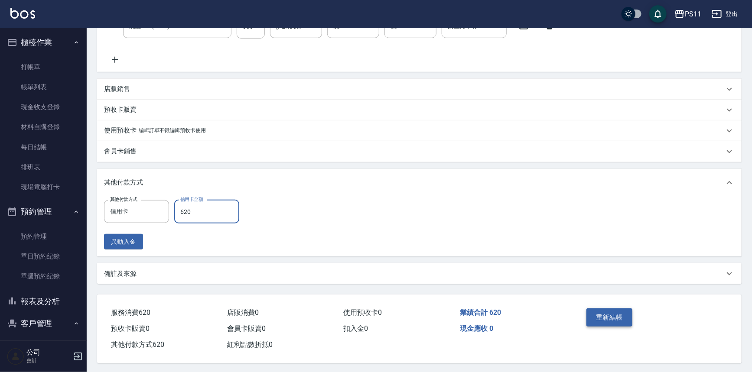
type input "620"
click at [604, 316] on button "重新結帳" at bounding box center [610, 318] width 46 height 18
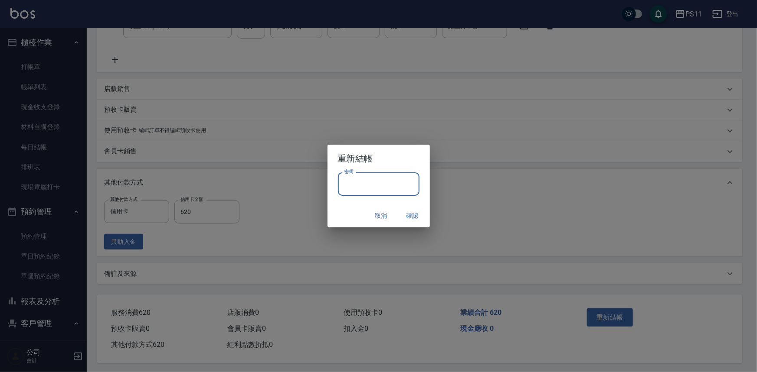
click at [389, 188] on input "密碼" at bounding box center [379, 184] width 82 height 23
type input "****"
click at [418, 210] on button "確認" at bounding box center [412, 216] width 28 height 16
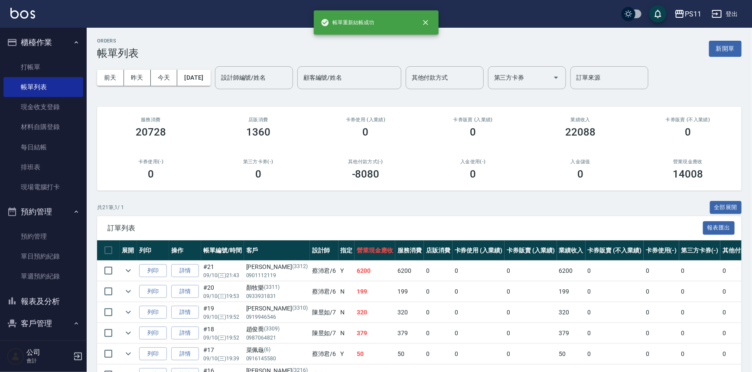
drag, startPoint x: 23, startPoint y: 306, endPoint x: 27, endPoint y: 297, distance: 10.3
click at [23, 306] on button "報表及分析" at bounding box center [43, 302] width 80 height 23
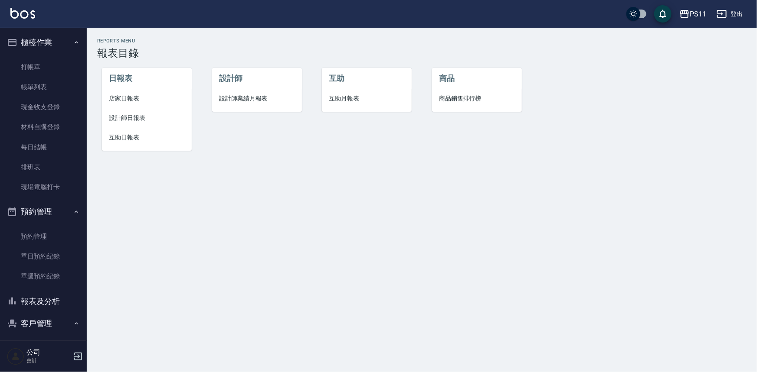
click at [124, 102] on span "店家日報表" at bounding box center [147, 98] width 76 height 9
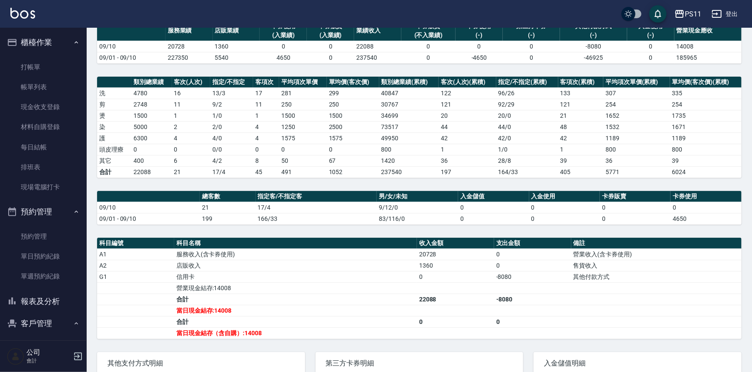
scroll to position [78, 0]
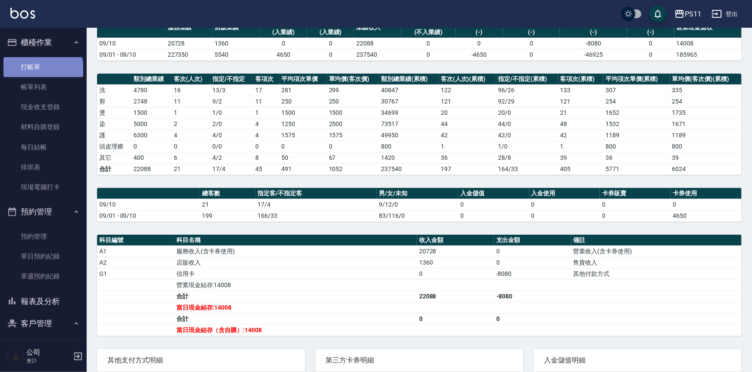
click at [42, 74] on link "打帳單" at bounding box center [43, 67] width 80 height 20
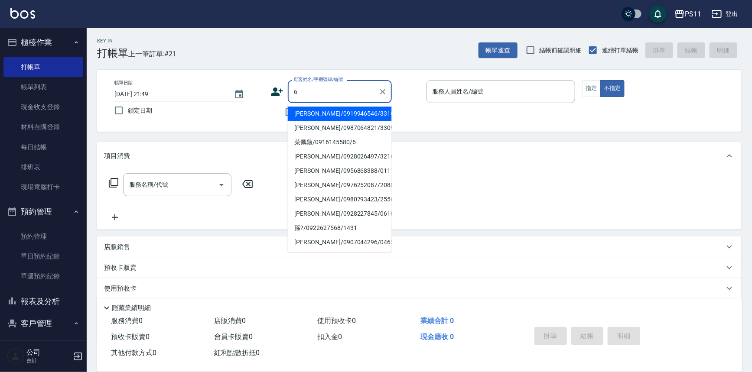
type input "[PERSON_NAME]/0919946546/3310"
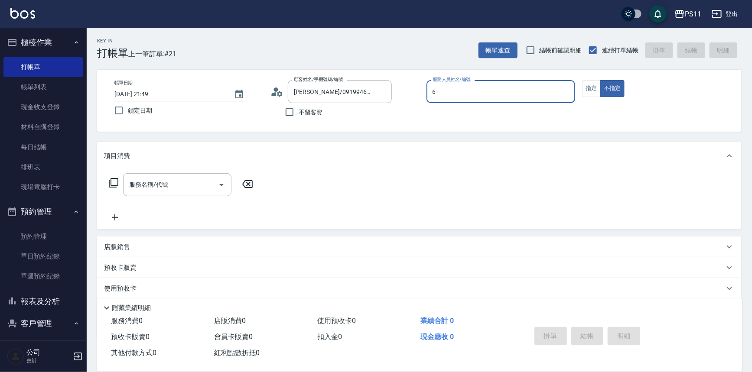
type input "[PERSON_NAME]6"
type button "false"
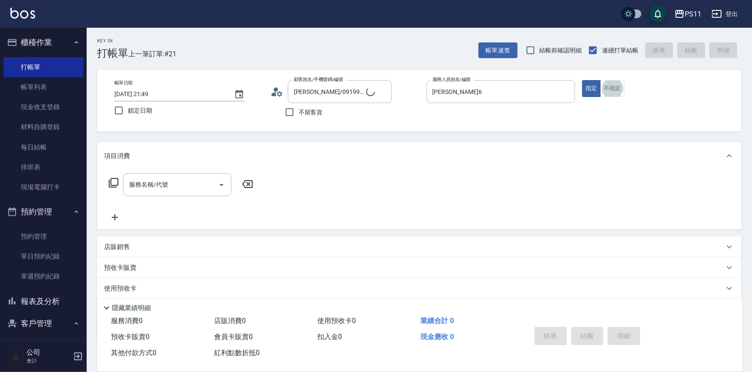
type input "菜佩龜/0916145580/6"
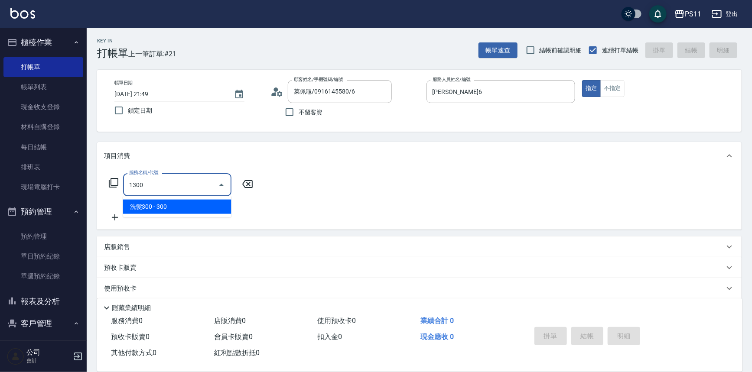
type input "洗髮300(1300)"
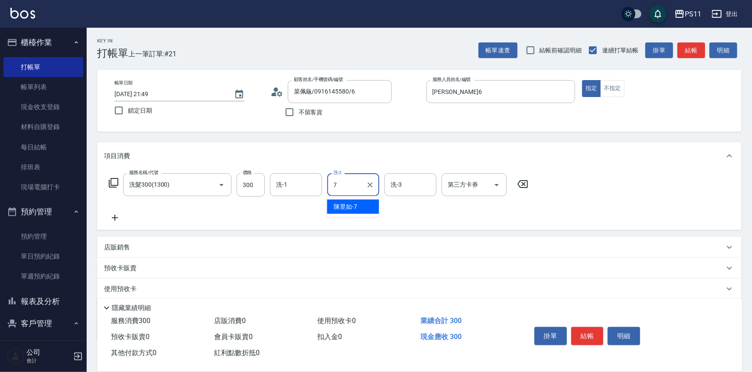
type input "陳昱如-7"
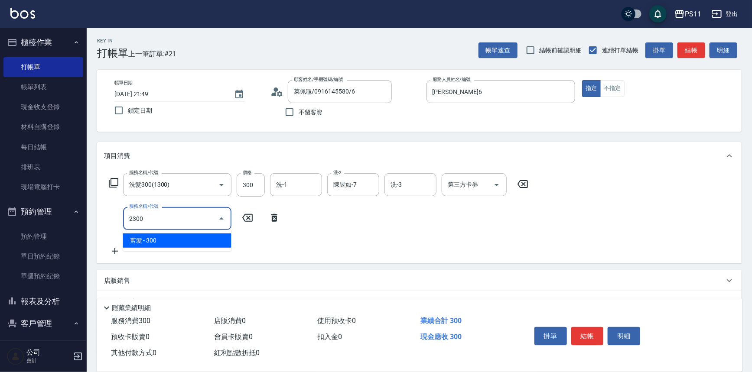
type input "剪髮(2300)"
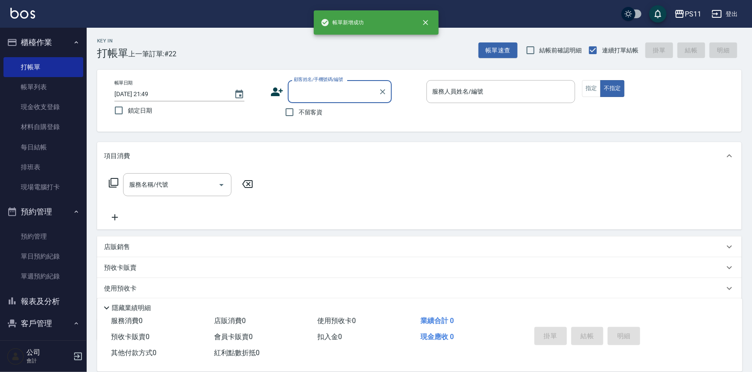
drag, startPoint x: 57, startPoint y: 307, endPoint x: 56, endPoint y: 297, distance: 9.1
click at [57, 307] on button "報表及分析" at bounding box center [43, 302] width 80 height 23
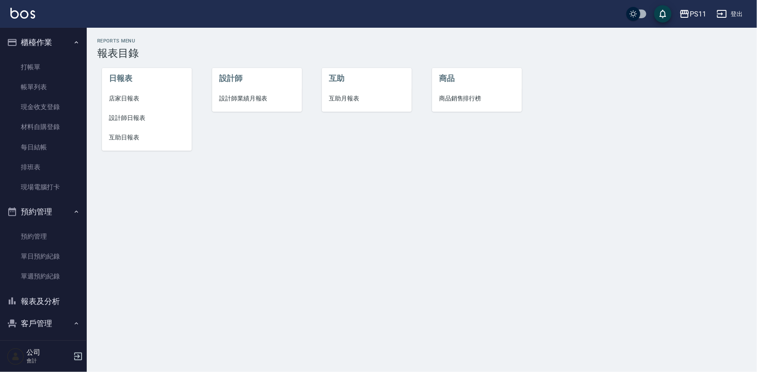
click at [134, 99] on span "店家日報表" at bounding box center [147, 98] width 76 height 9
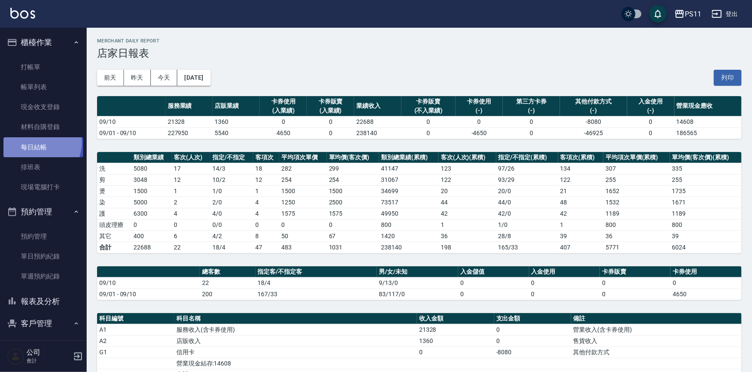
click at [33, 142] on link "每日結帳" at bounding box center [43, 147] width 80 height 20
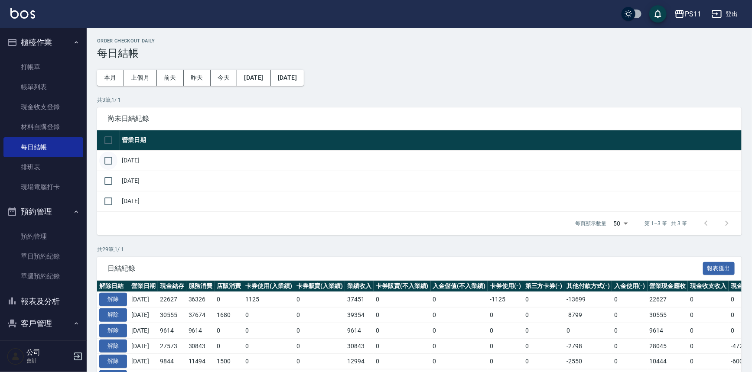
click at [114, 163] on input "checkbox" at bounding box center [108, 161] width 18 height 18
checkbox input "true"
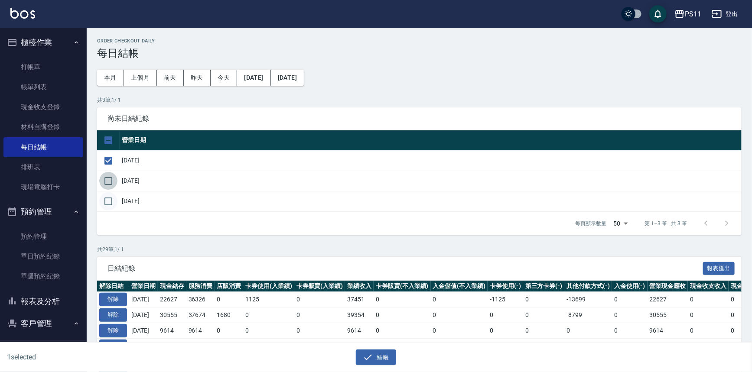
drag, startPoint x: 110, startPoint y: 180, endPoint x: 107, endPoint y: 199, distance: 19.3
click at [110, 180] on input "checkbox" at bounding box center [108, 181] width 18 height 18
checkbox input "true"
click at [107, 201] on input "checkbox" at bounding box center [108, 202] width 18 height 18
checkbox input "true"
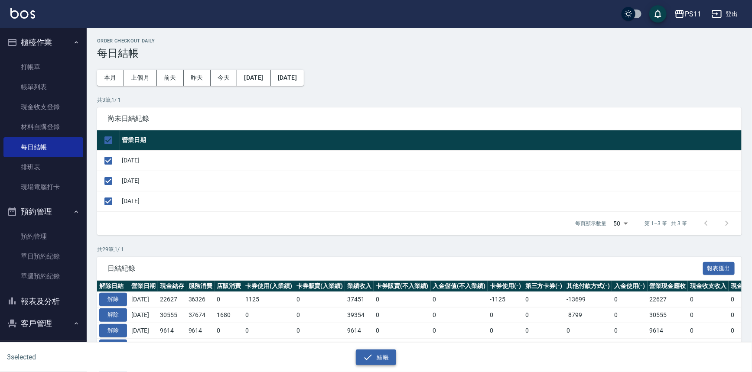
click at [385, 350] on button "結帳" at bounding box center [376, 358] width 40 height 16
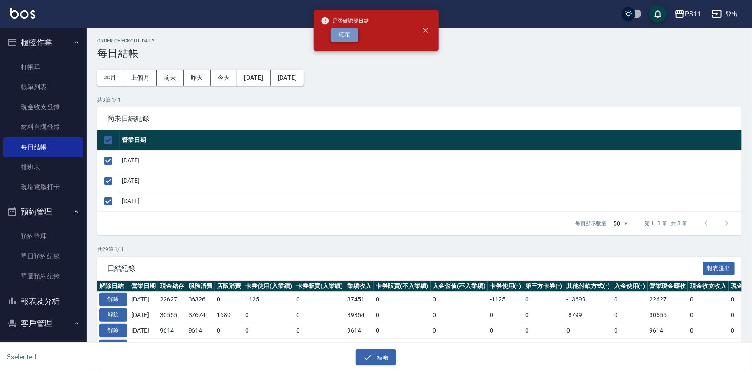
click at [347, 32] on button "確定" at bounding box center [345, 34] width 28 height 13
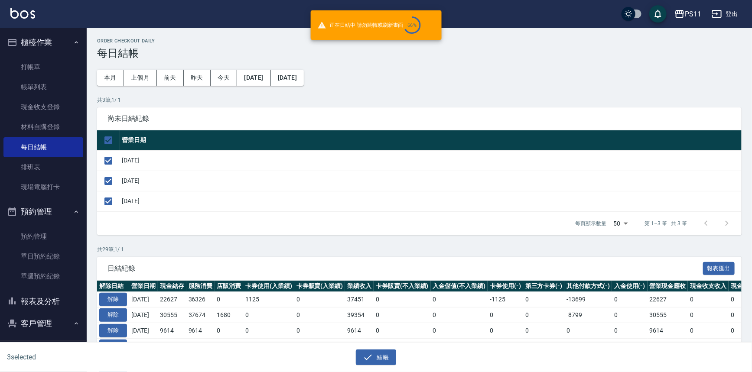
checkbox input "false"
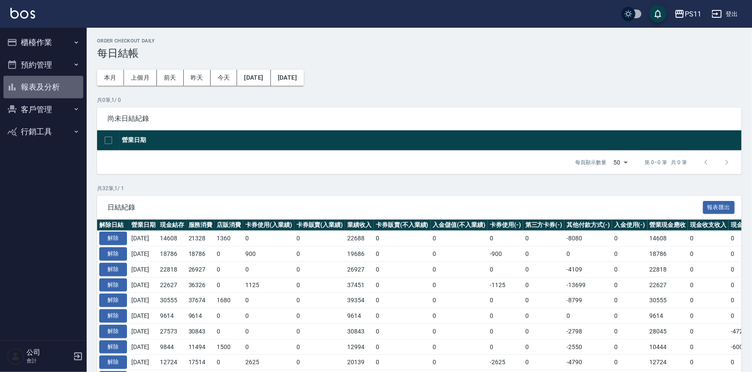
click at [35, 81] on button "報表及分析" at bounding box center [43, 87] width 80 height 23
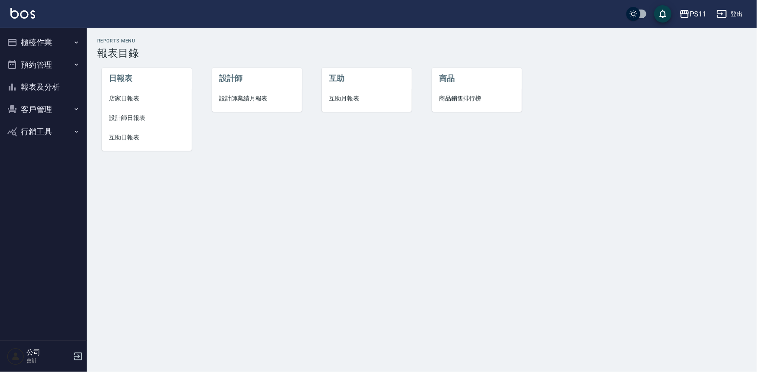
click at [134, 118] on span "設計師日報表" at bounding box center [147, 118] width 76 height 9
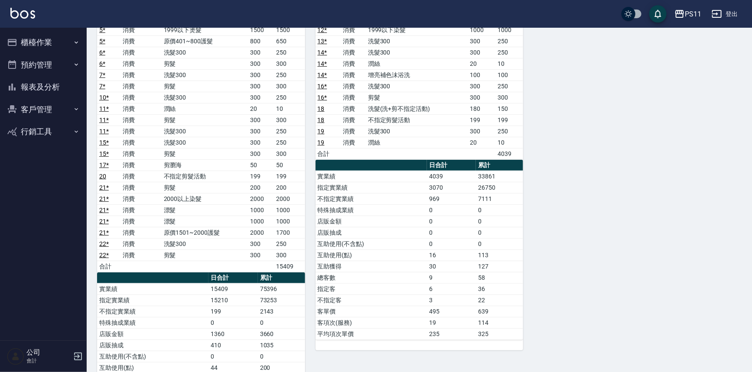
scroll to position [197, 0]
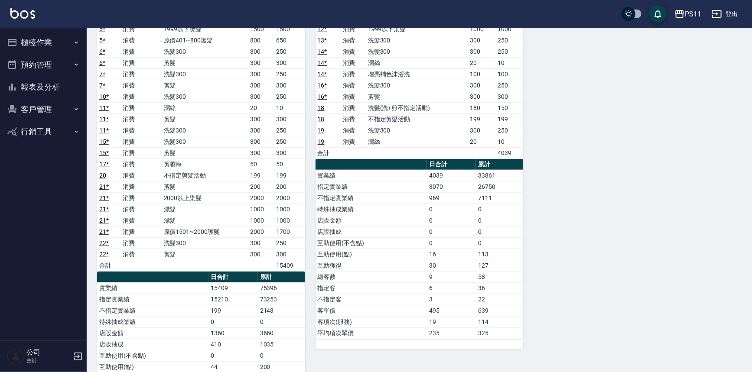
click at [47, 93] on button "報表及分析" at bounding box center [43, 87] width 80 height 23
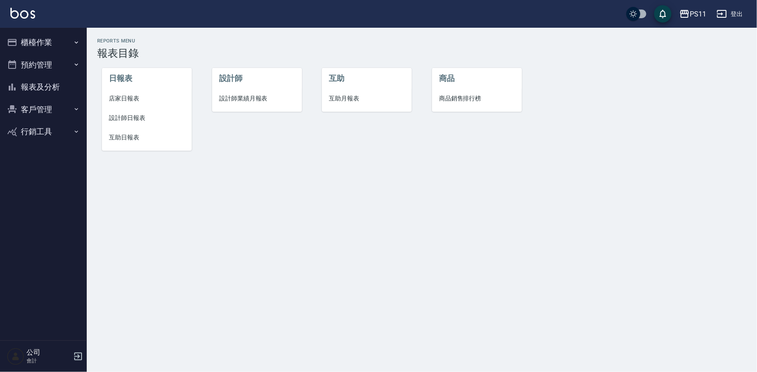
click at [125, 104] on li "店家日報表" at bounding box center [147, 99] width 90 height 20
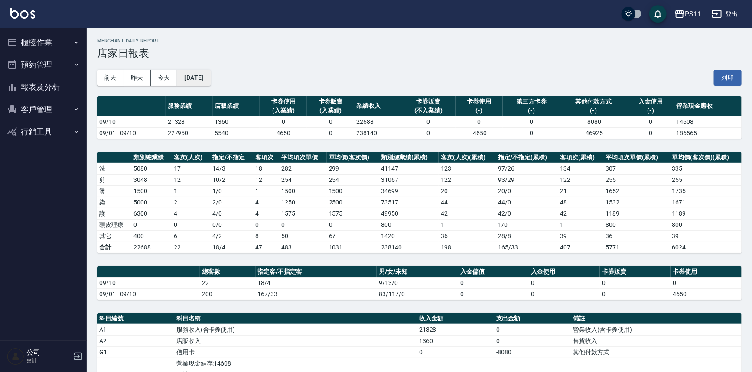
click at [210, 82] on button "[DATE]" at bounding box center [193, 78] width 33 height 16
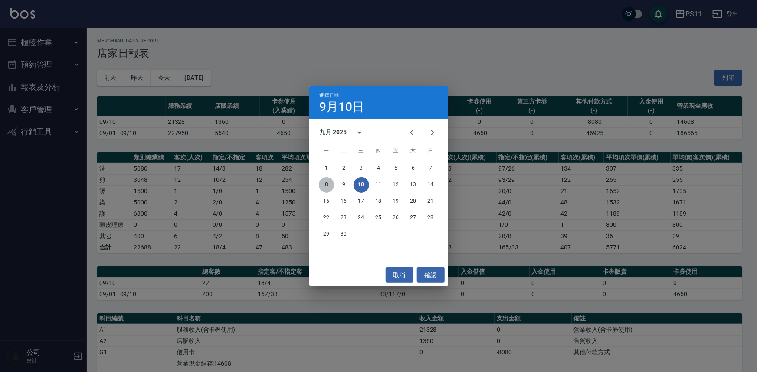
click at [329, 186] on button "8" at bounding box center [327, 185] width 16 height 16
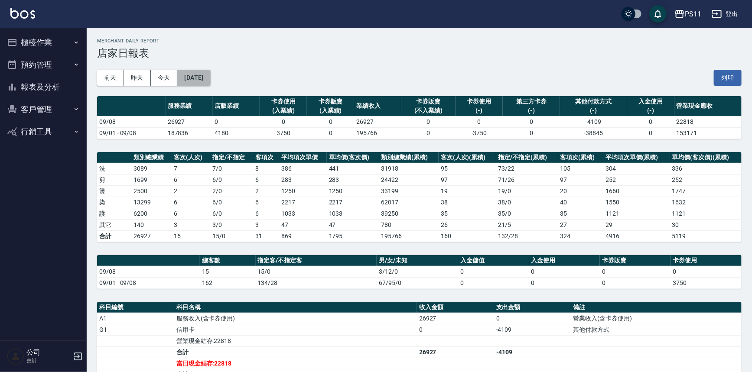
click at [210, 76] on button "[DATE]" at bounding box center [193, 78] width 33 height 16
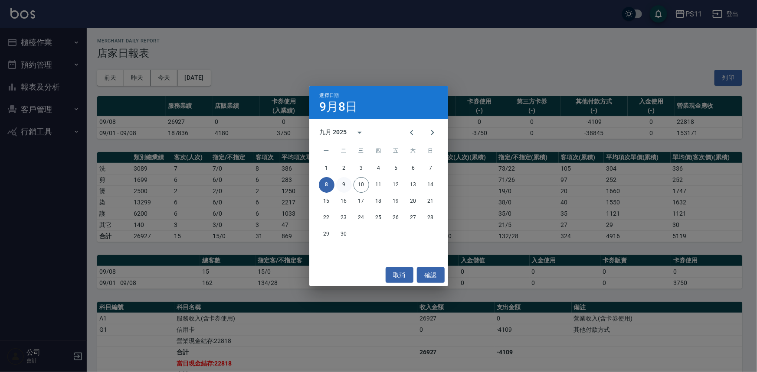
click at [345, 180] on button "9" at bounding box center [344, 185] width 16 height 16
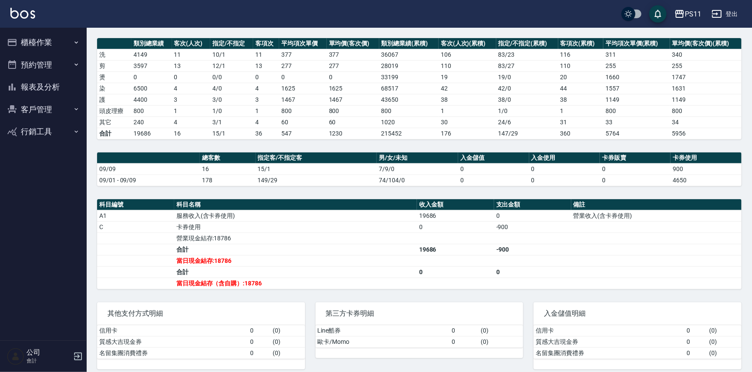
scroll to position [118, 0]
